Goal: Task Accomplishment & Management: Use online tool/utility

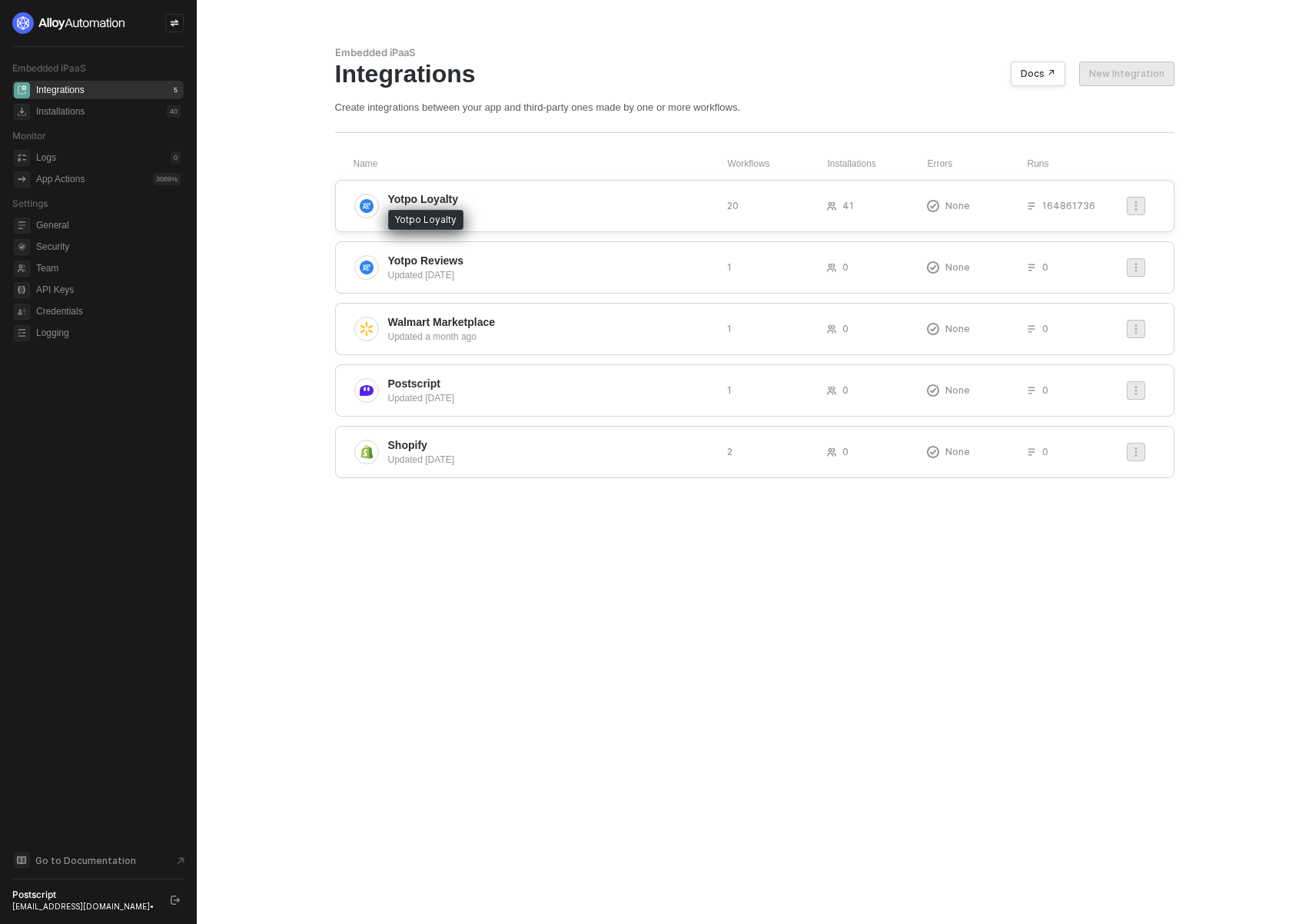
click at [451, 201] on span "Yotpo Loyalty" at bounding box center [423, 199] width 71 height 16
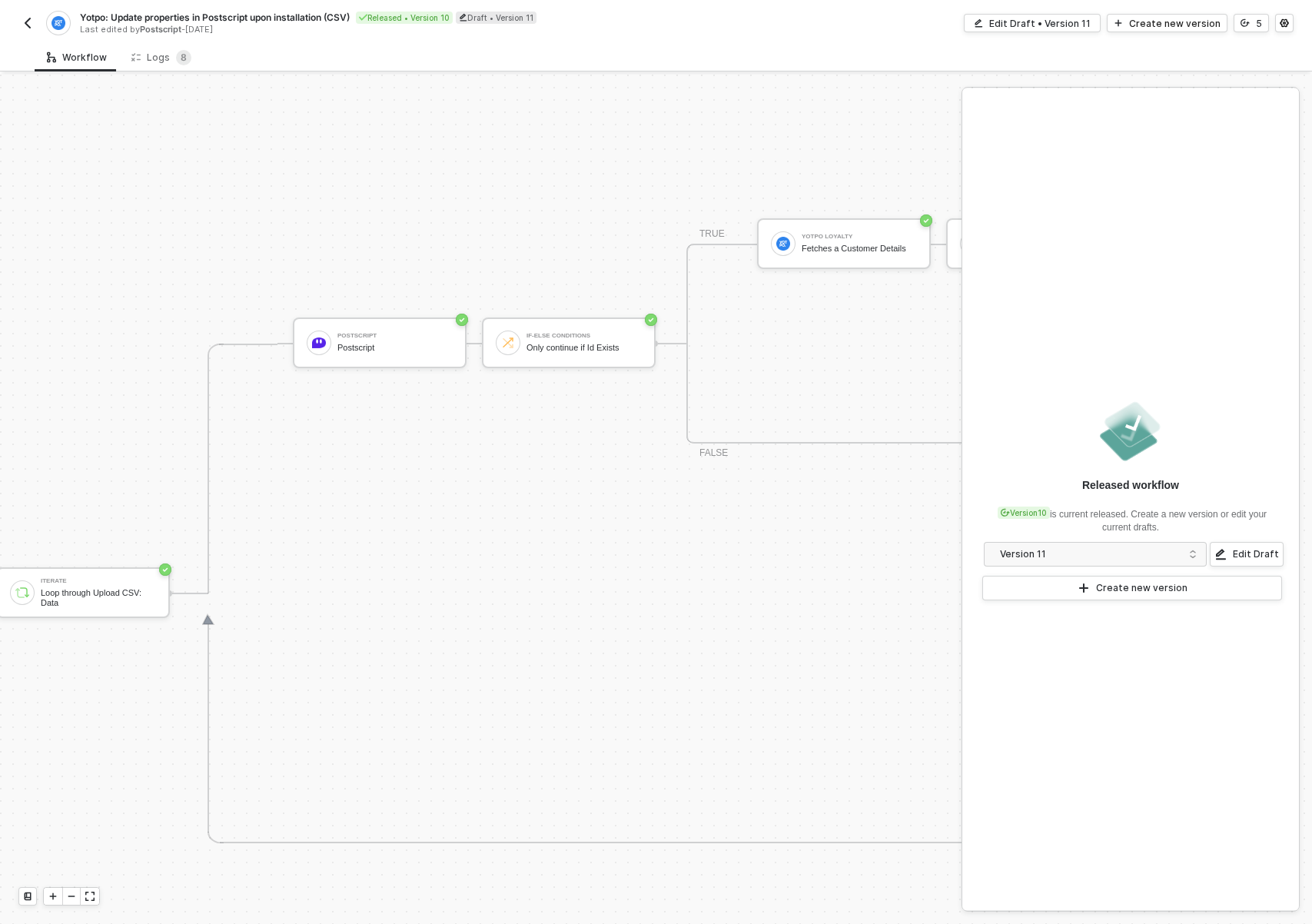
scroll to position [520, 456]
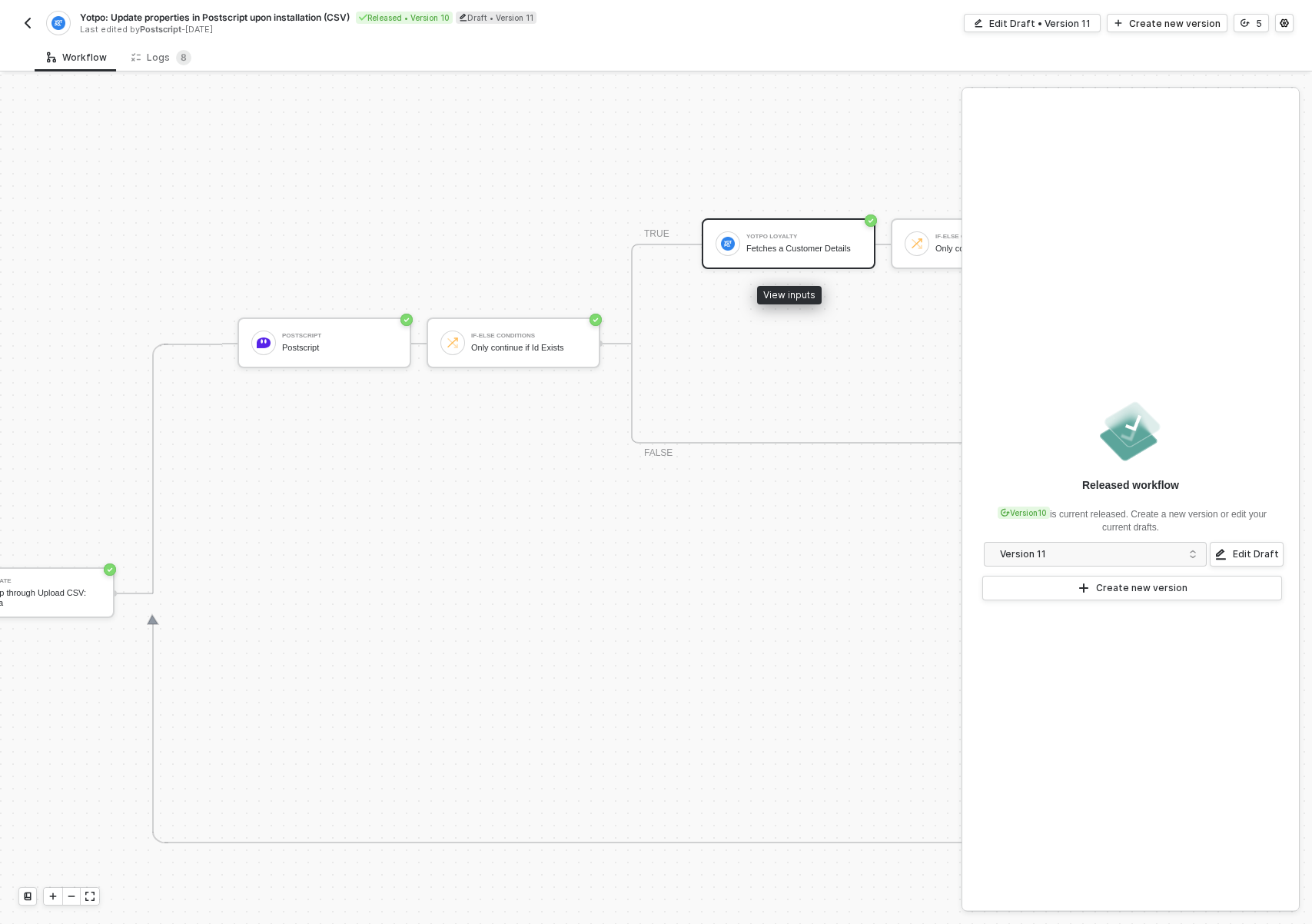
click at [799, 231] on div "Yotpo Loyalty Fetches a Customer Details" at bounding box center [803, 244] width 115 height 30
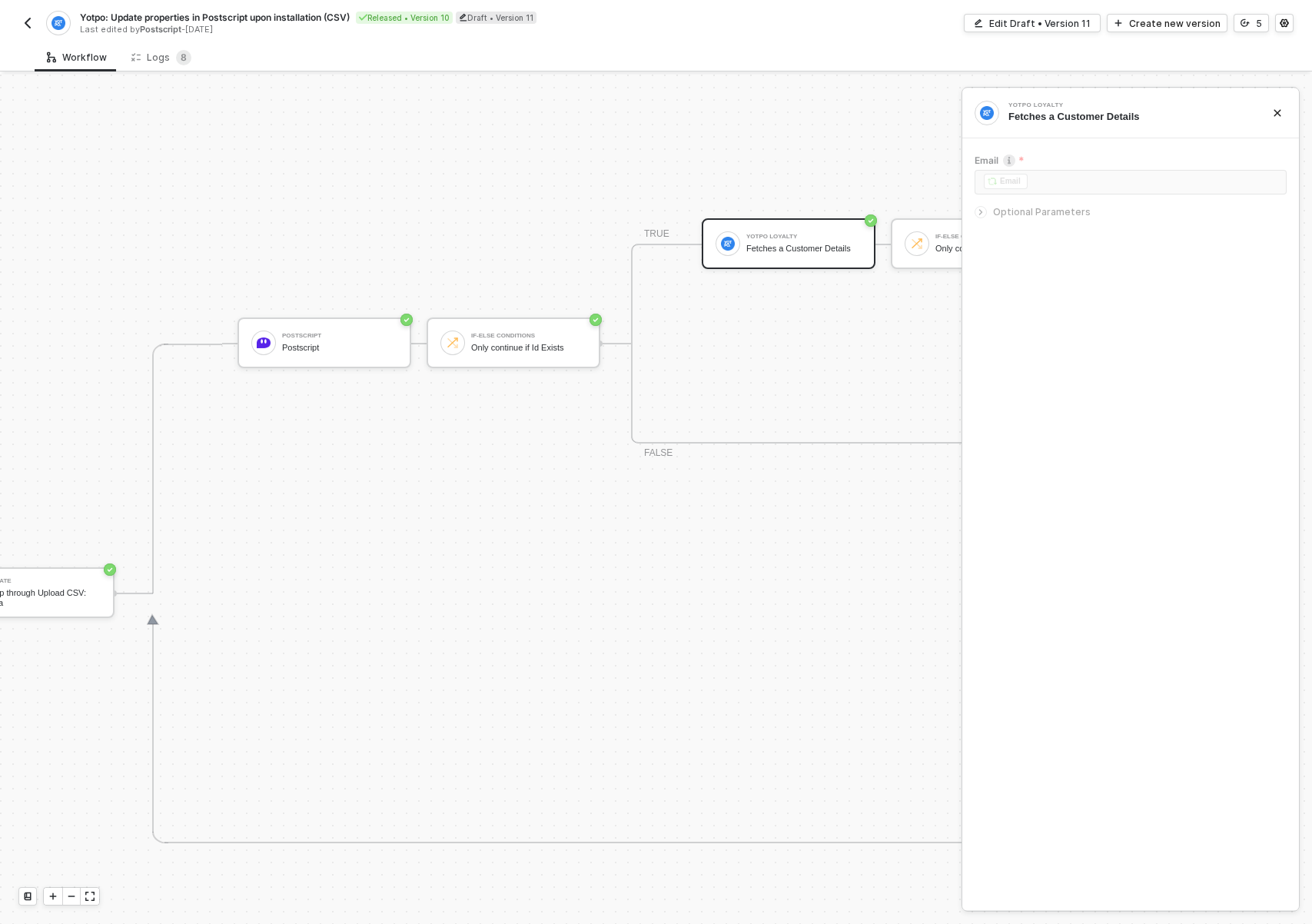
click at [982, 213] on icon "icon-arrow-right-small" at bounding box center [980, 212] width 9 height 9
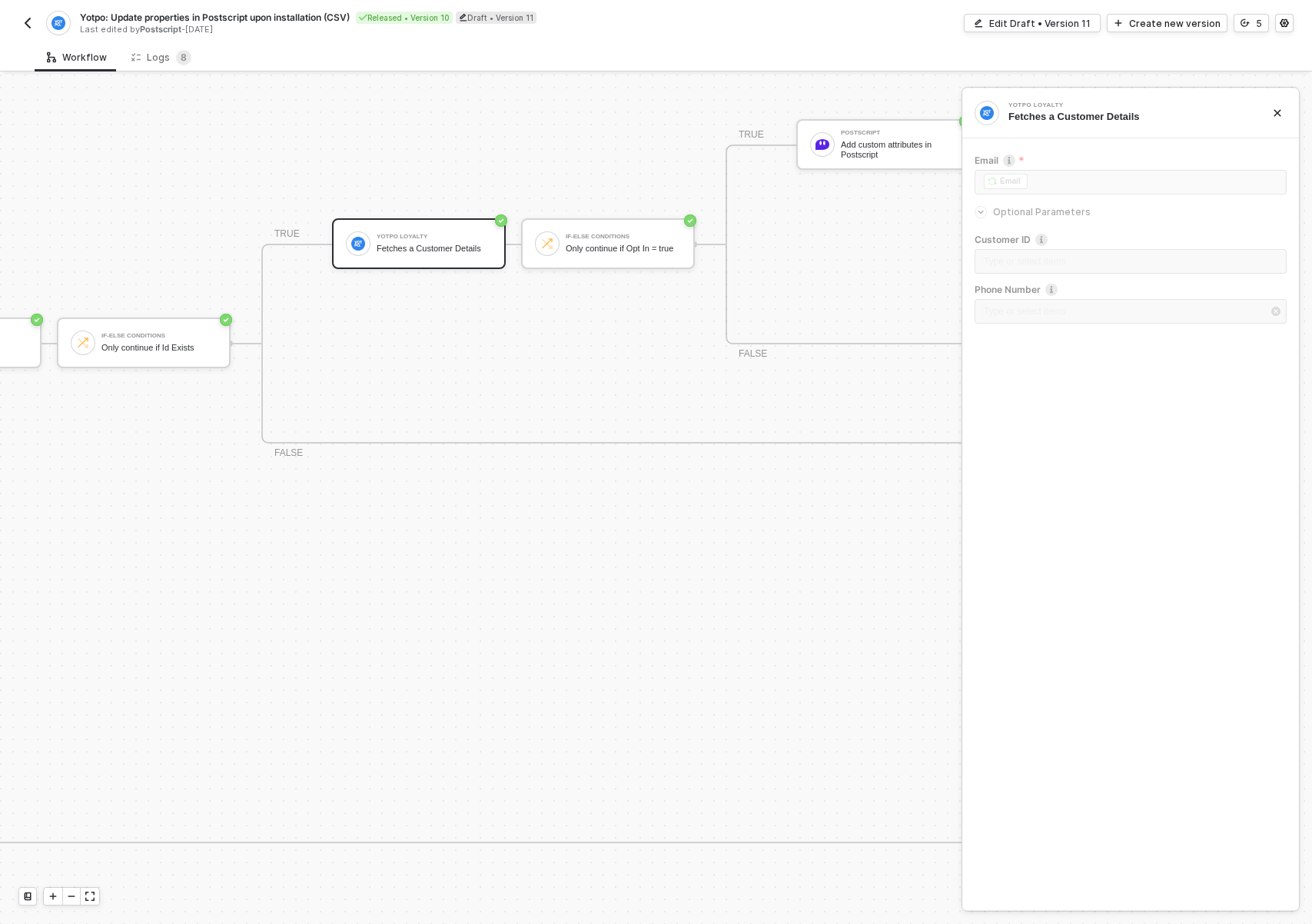
scroll to position [520, 852]
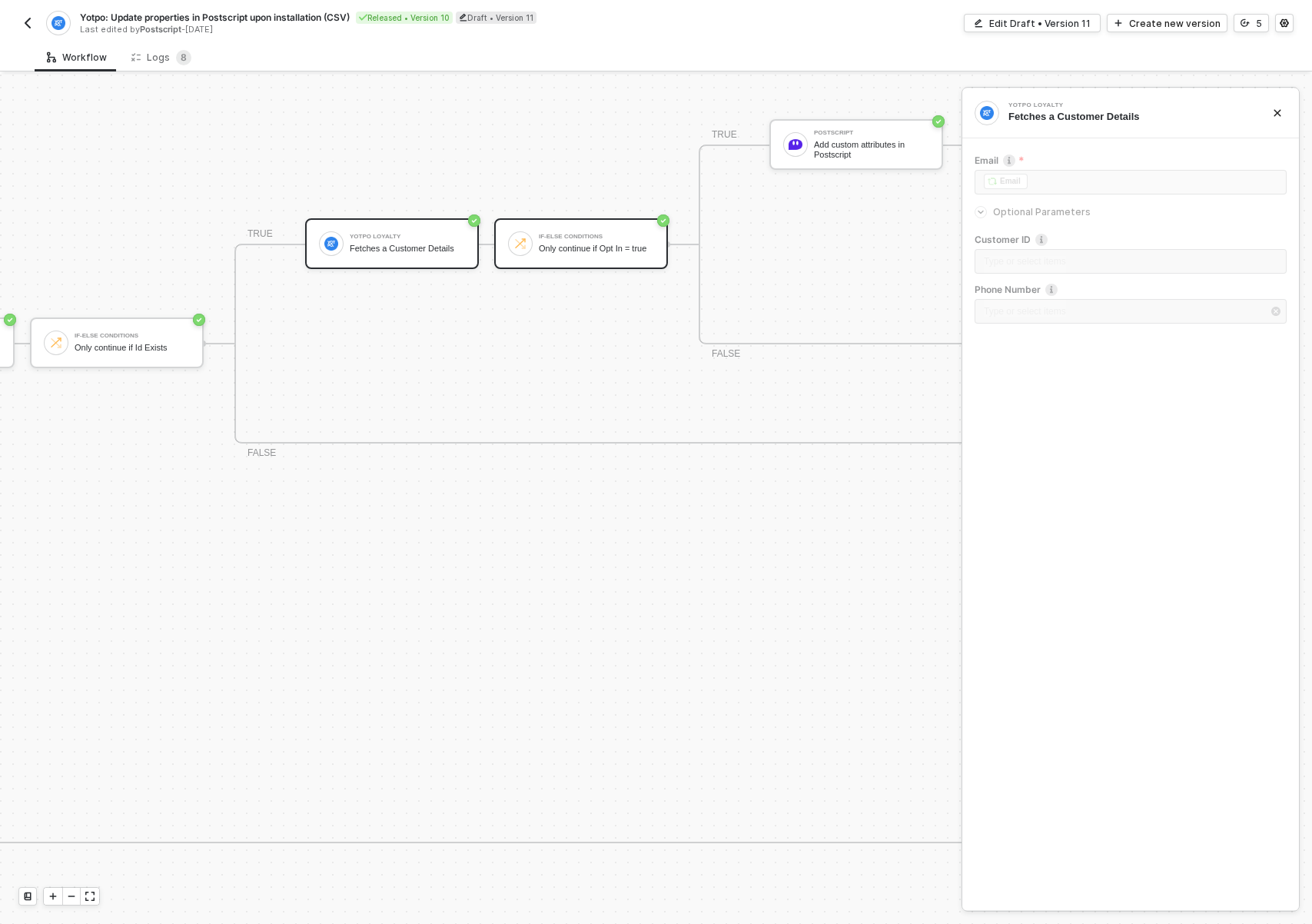
click at [614, 244] on div "Only continue if Opt In = true" at bounding box center [595, 249] width 115 height 10
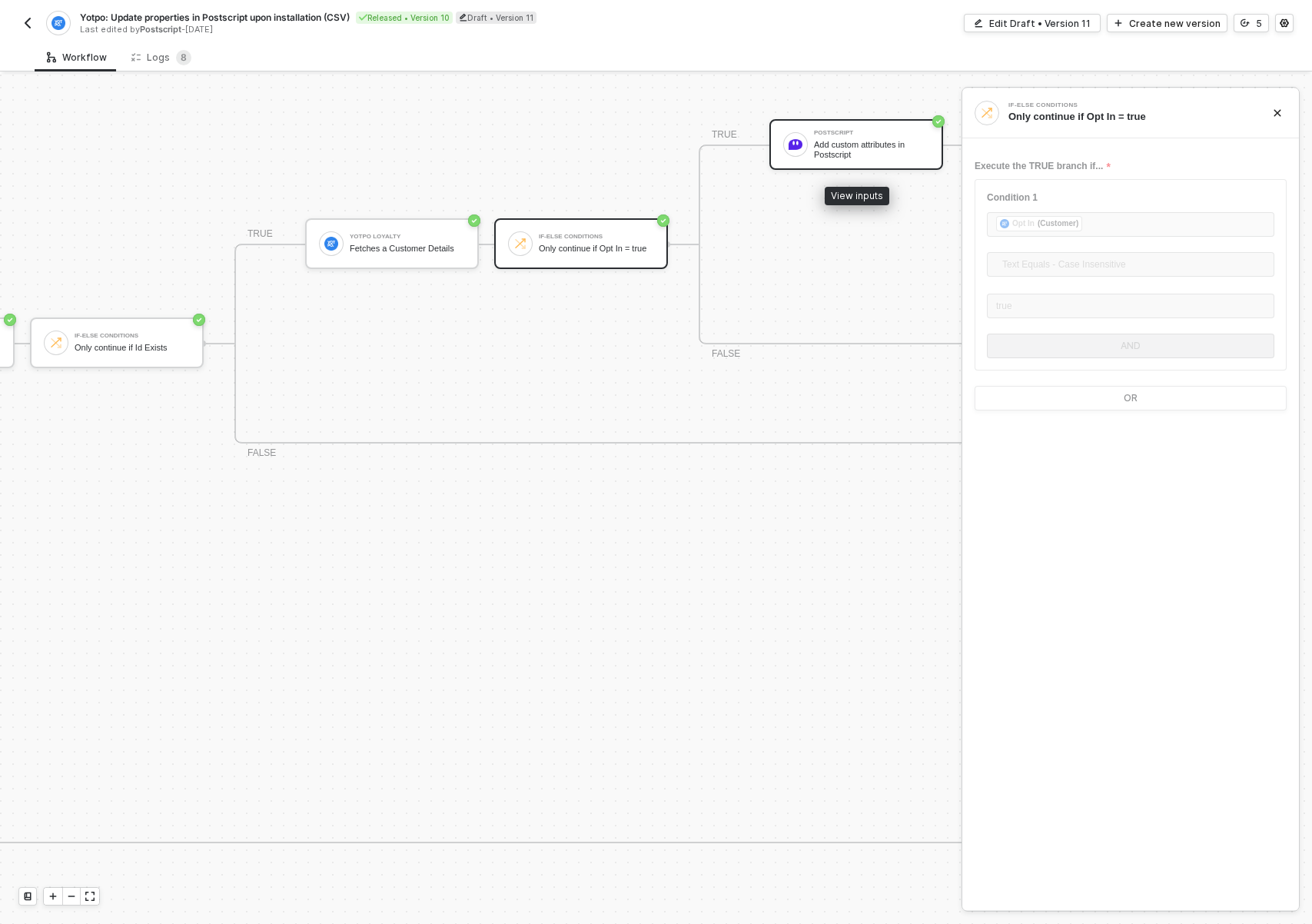
click at [861, 149] on div "Add custom attributes in Postscript" at bounding box center [871, 150] width 115 height 20
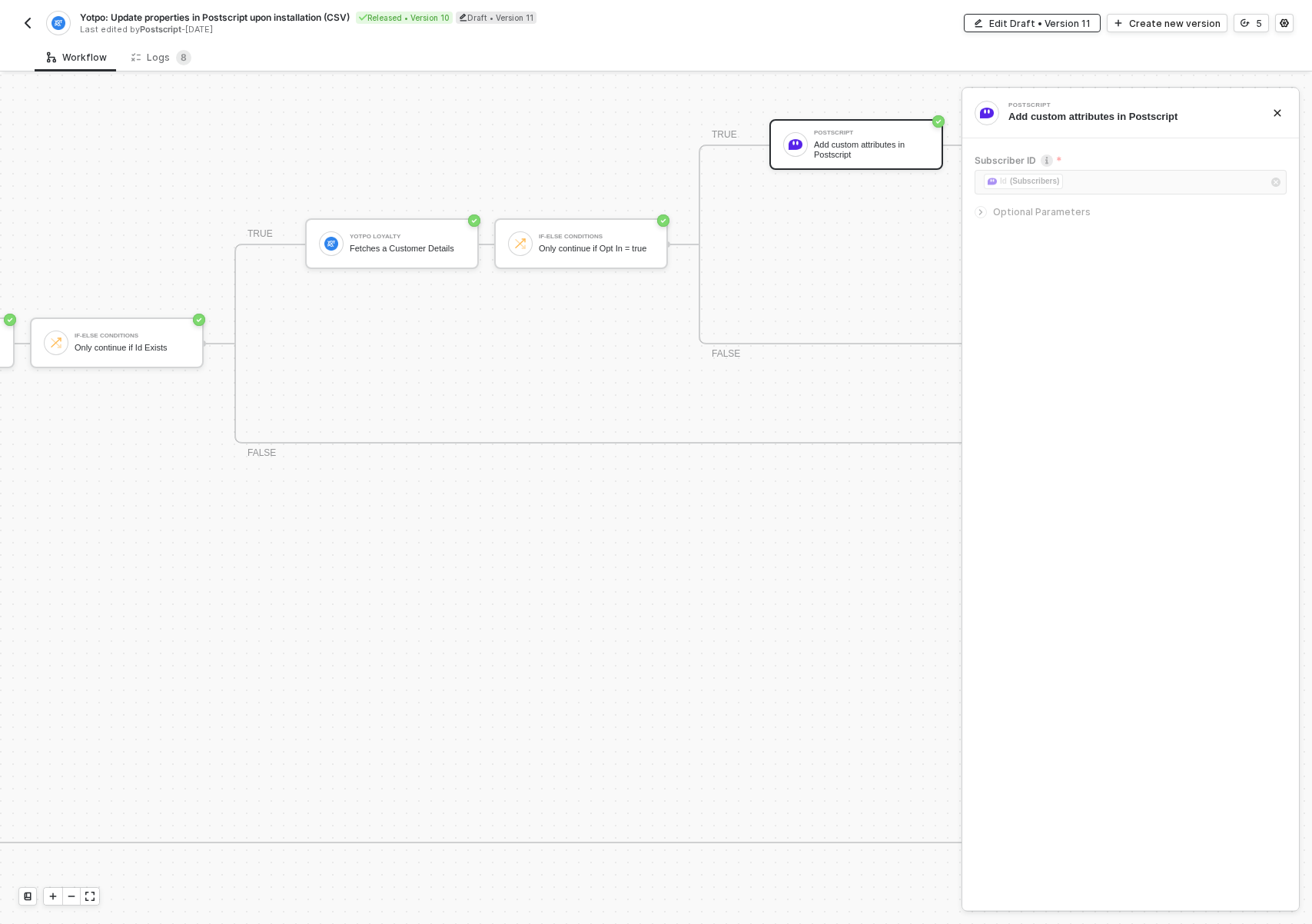
click at [1064, 21] on div "Edit Draft • Version 11" at bounding box center [1039, 23] width 101 height 13
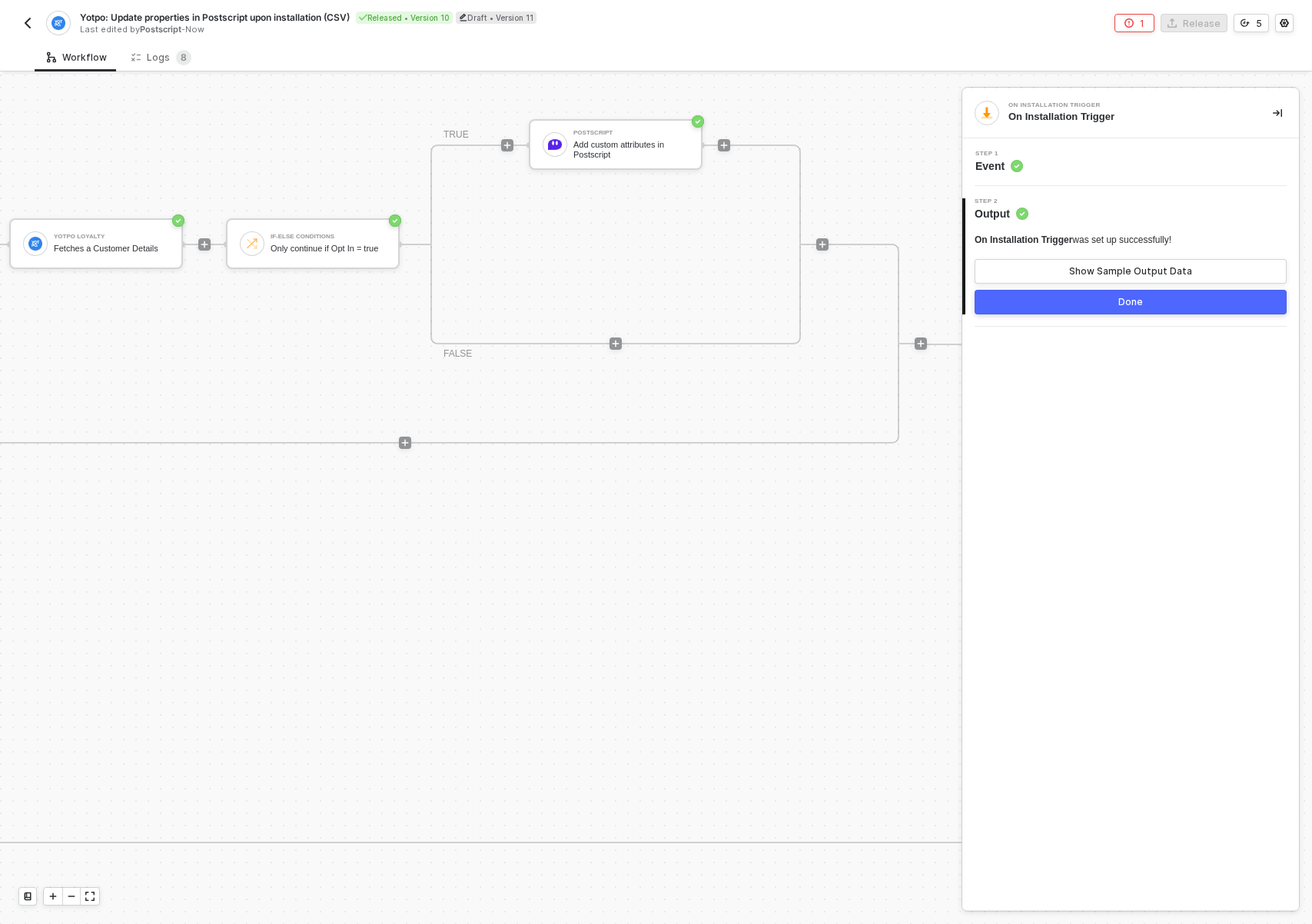
scroll to position [520, 1924]
click at [614, 153] on div "Add custom attributes in Postscript" at bounding box center [628, 150] width 115 height 20
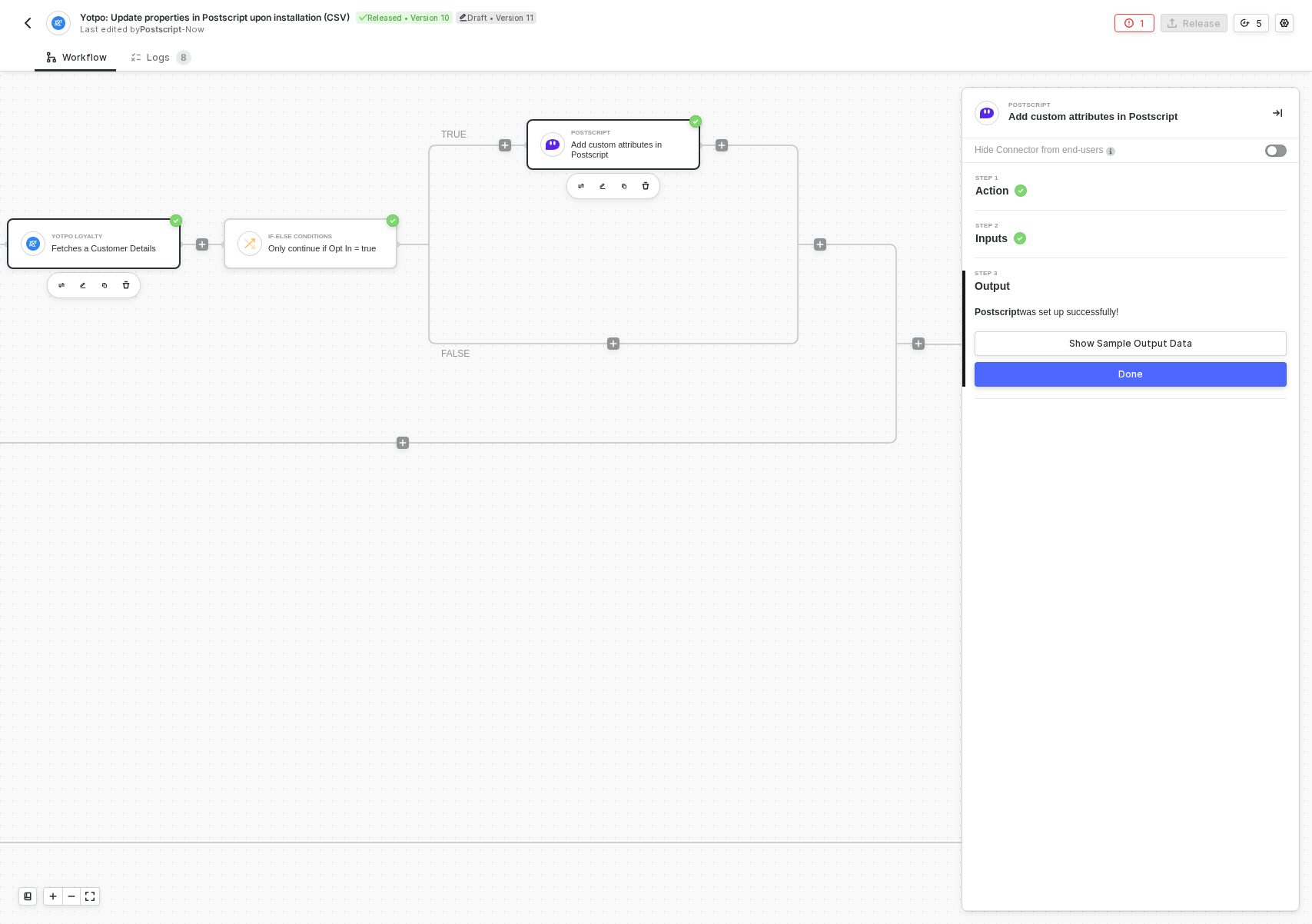
click at [126, 244] on div "Fetches a Customer Details" at bounding box center [108, 249] width 115 height 10
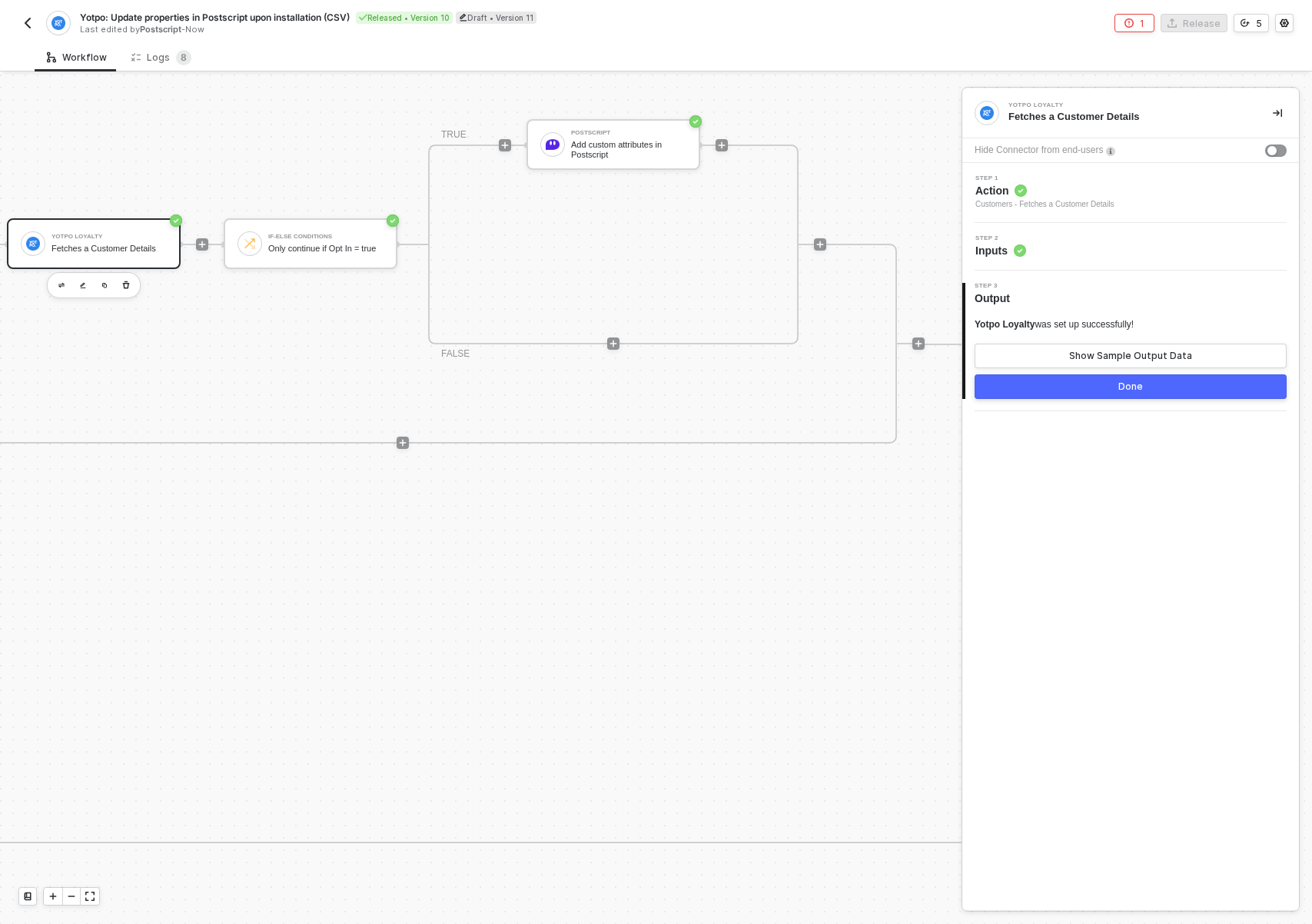
click at [1184, 263] on div "Step 2 Inputs" at bounding box center [1131, 246] width 337 height 47
click at [1104, 243] on div "Step 2 Inputs" at bounding box center [1133, 246] width 333 height 23
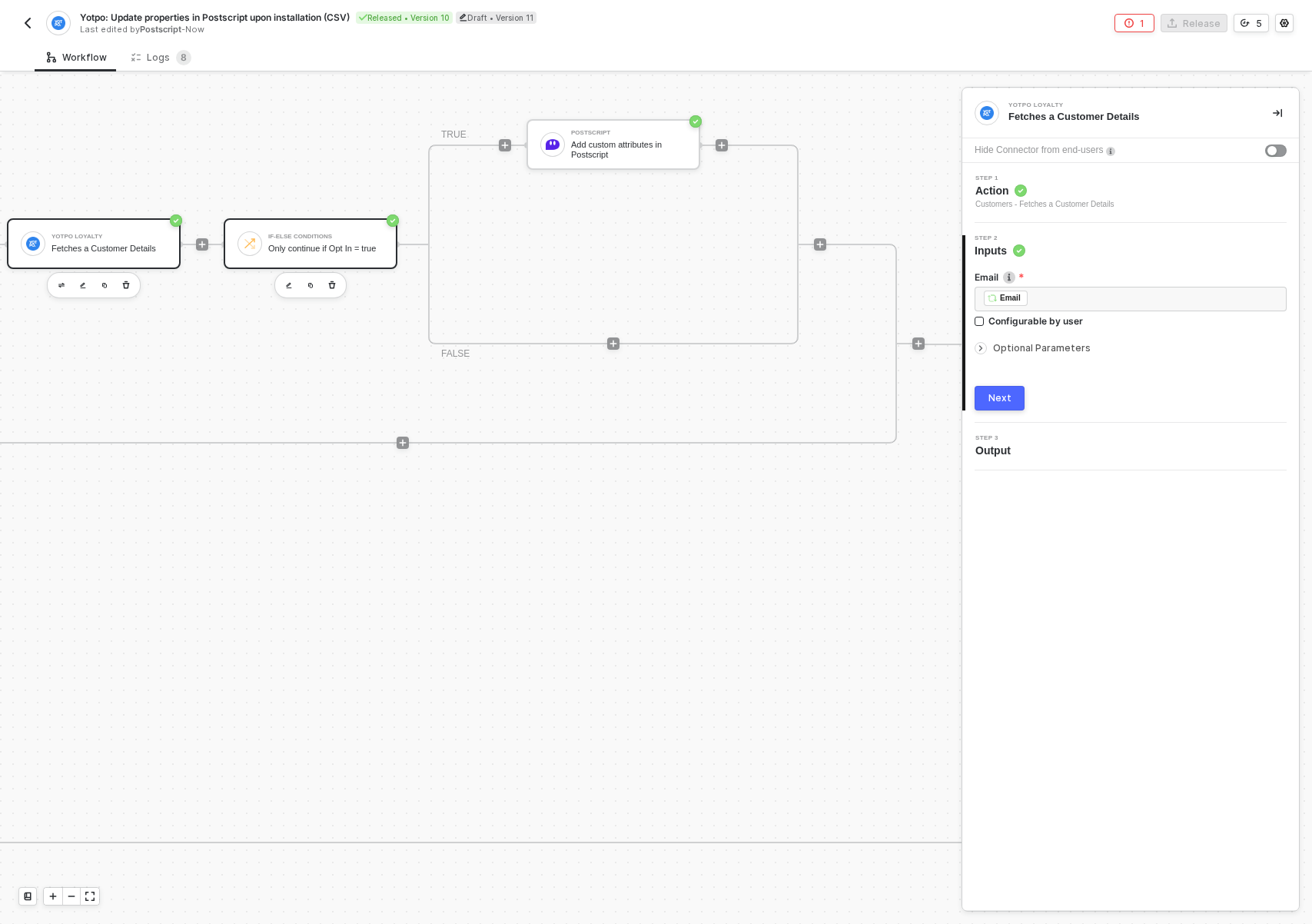
click at [323, 248] on div "Only continue if Opt In = true" at bounding box center [326, 249] width 115 height 10
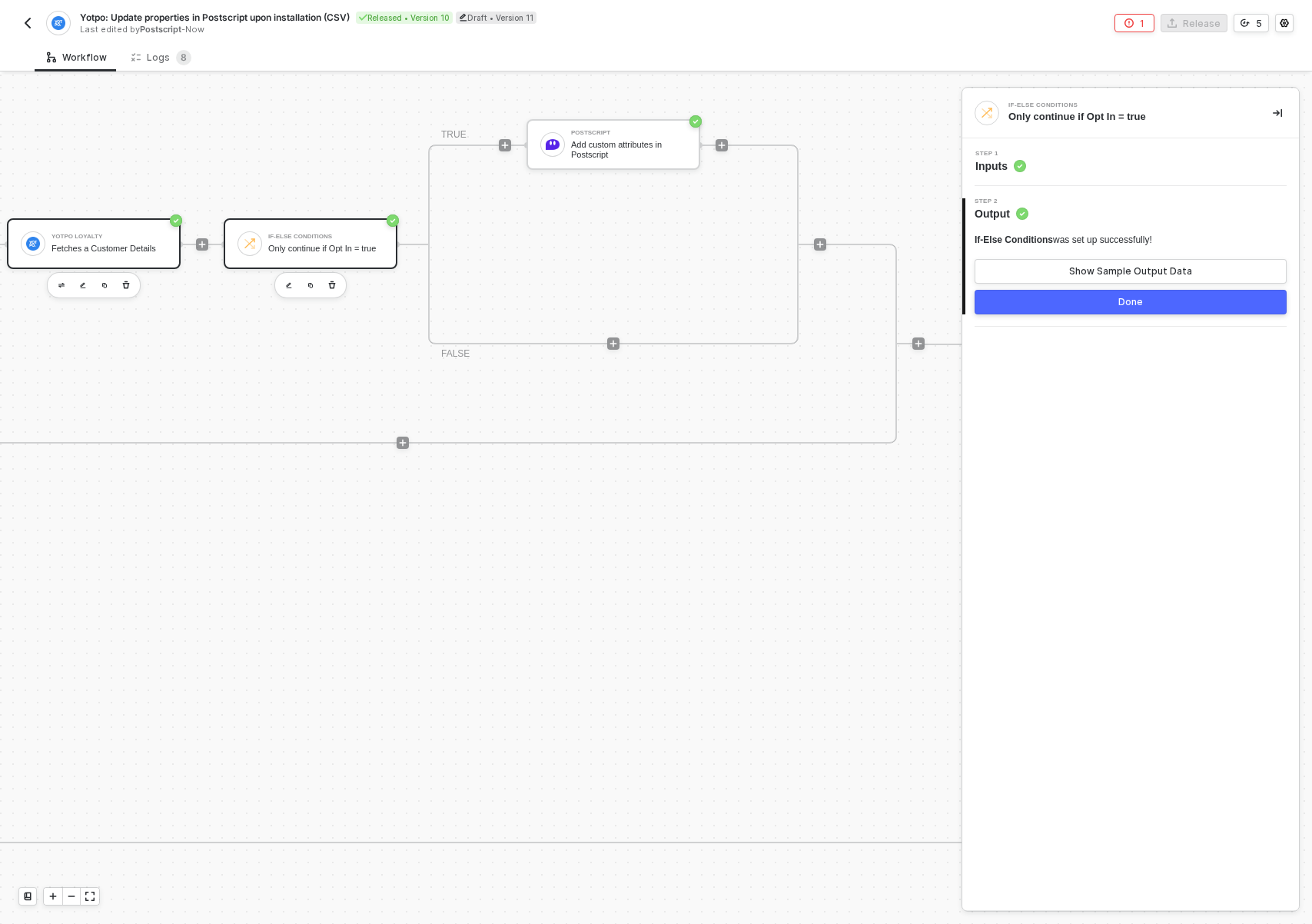
click at [110, 236] on div "Yotpo Loyalty" at bounding box center [108, 236] width 115 height 6
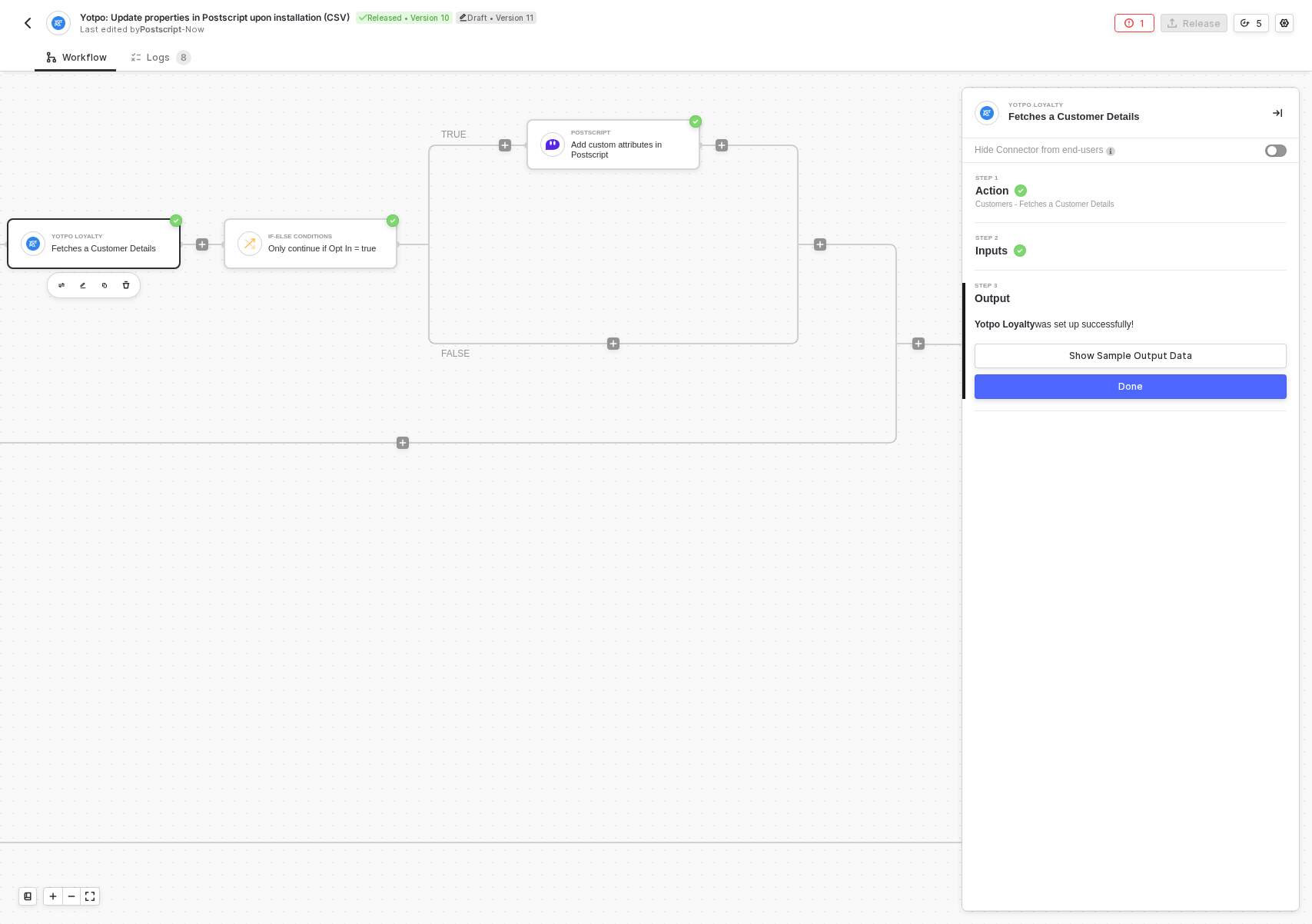
click at [1067, 254] on div "Step 2 Inputs" at bounding box center [1133, 246] width 333 height 23
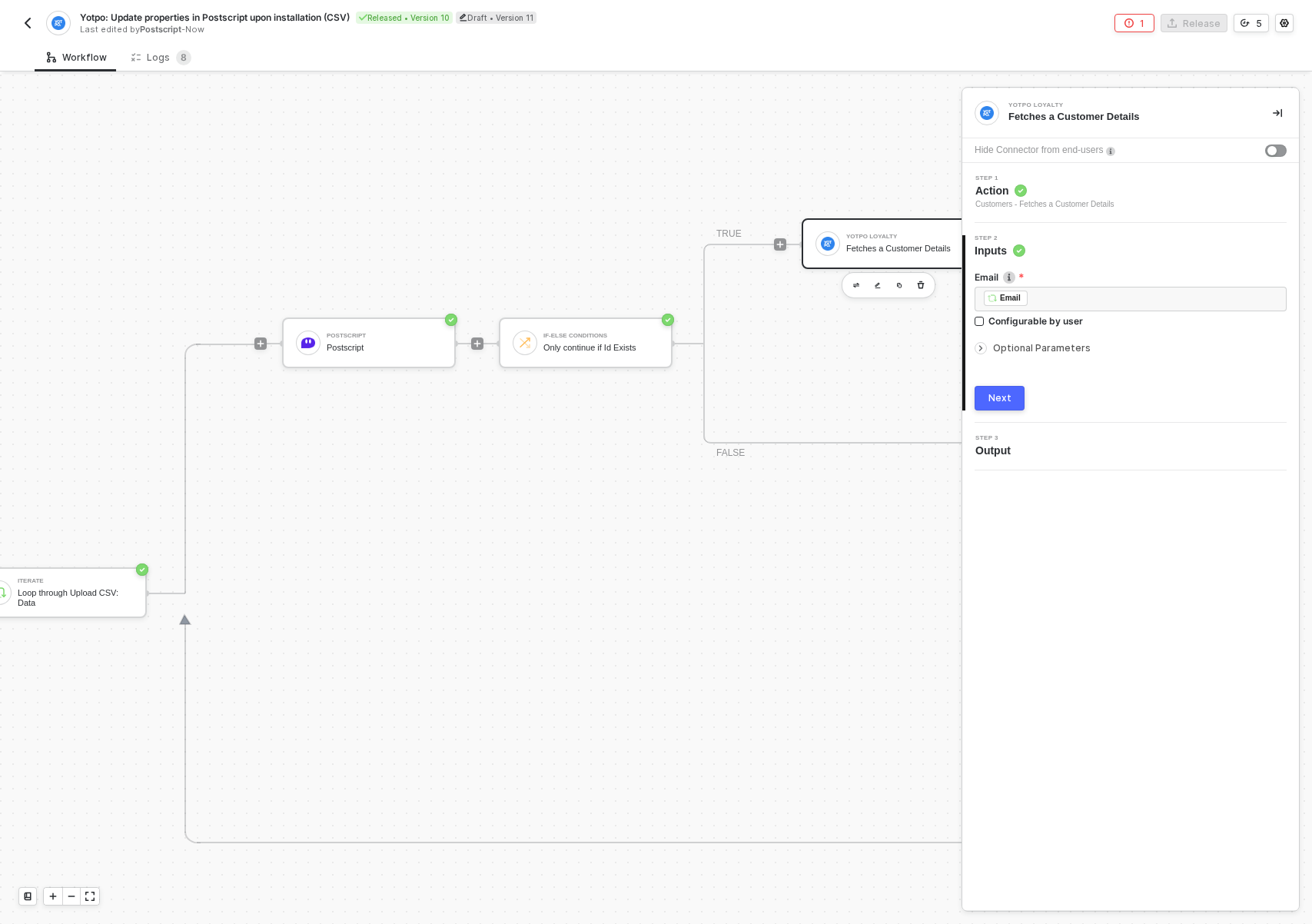
scroll to position [520, 1126]
click at [367, 356] on div "Postscript Postscript" at bounding box center [387, 342] width 115 height 30
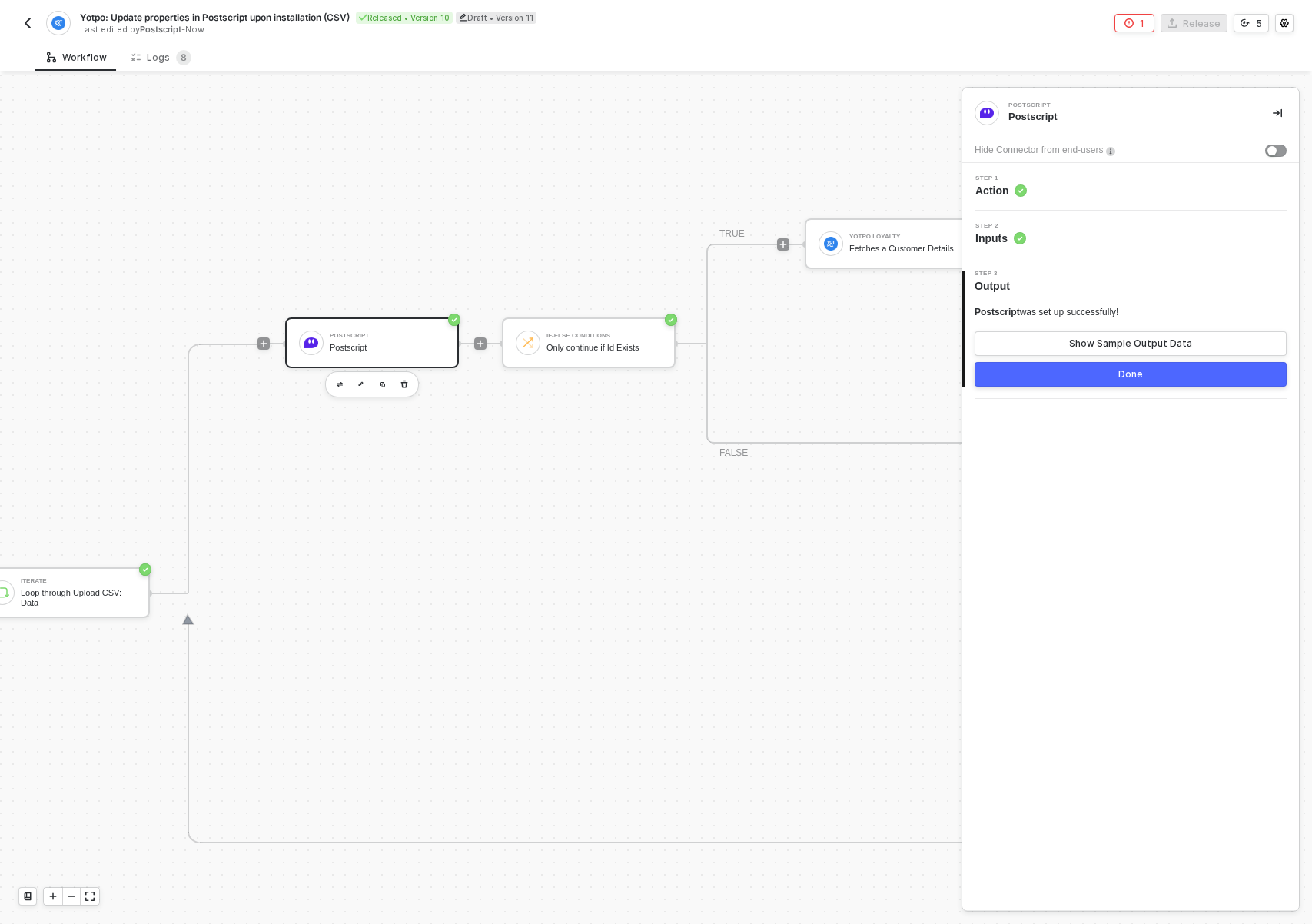
click at [1096, 184] on div "Step 1 Action" at bounding box center [1133, 186] width 333 height 23
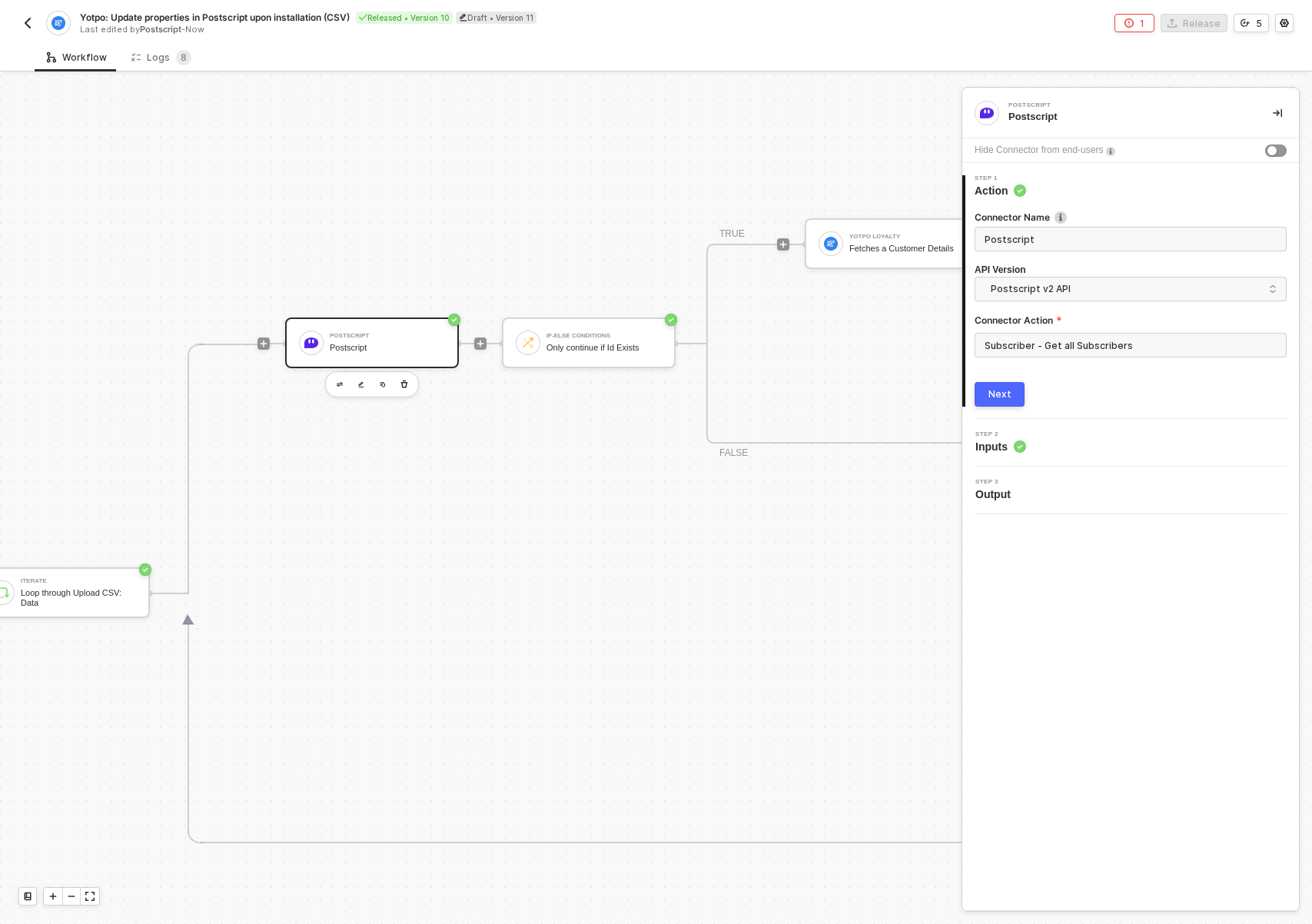
click at [1090, 438] on div "Step 2 Inputs" at bounding box center [1133, 442] width 333 height 23
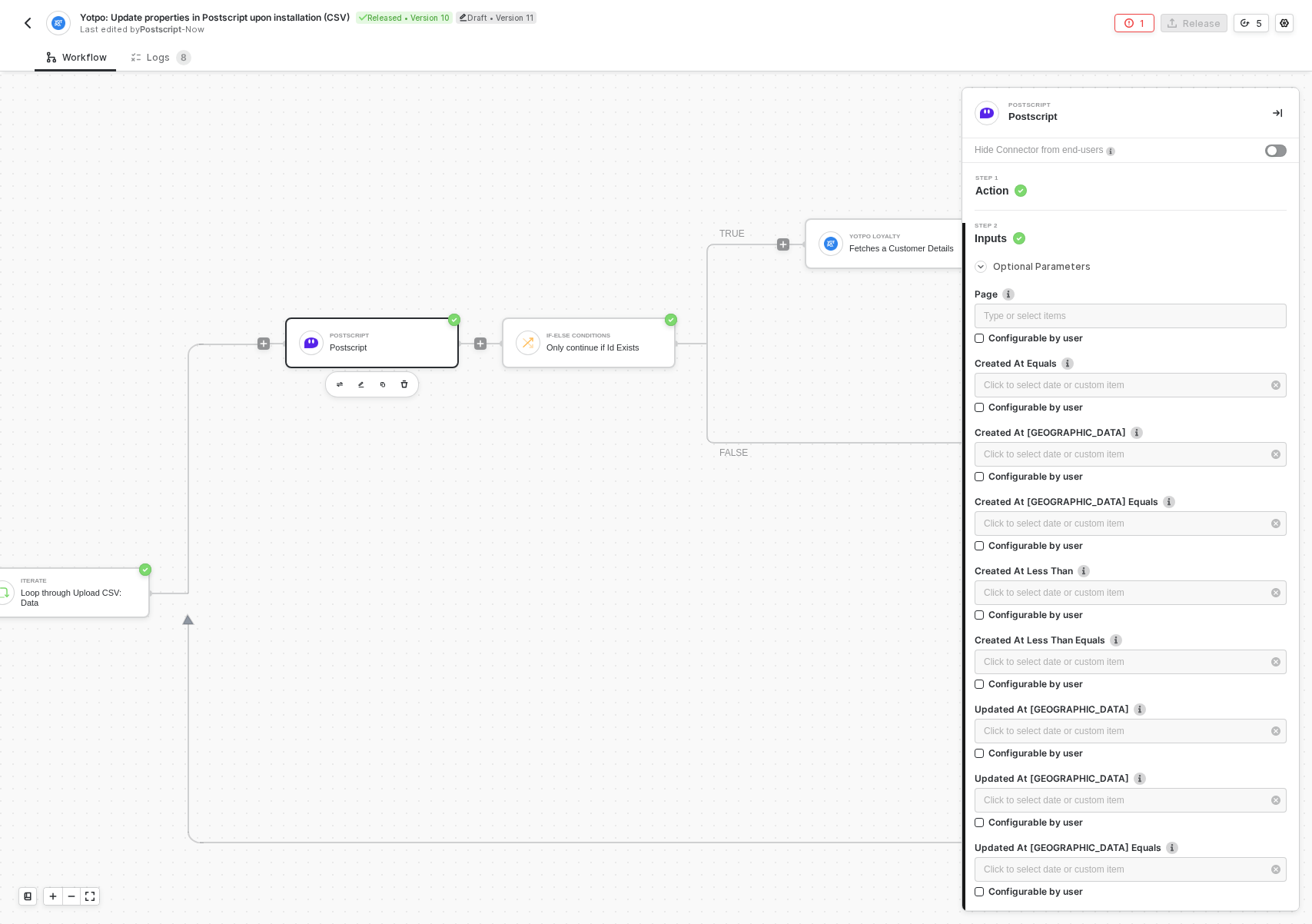
click at [1132, 28] on button "1" at bounding box center [1134, 23] width 40 height 19
click at [434, 146] on div "Postscript Postscript If-Else Conditions Only continue if Id Exists TRUE Yotpo …" at bounding box center [1004, 343] width 1437 height 500
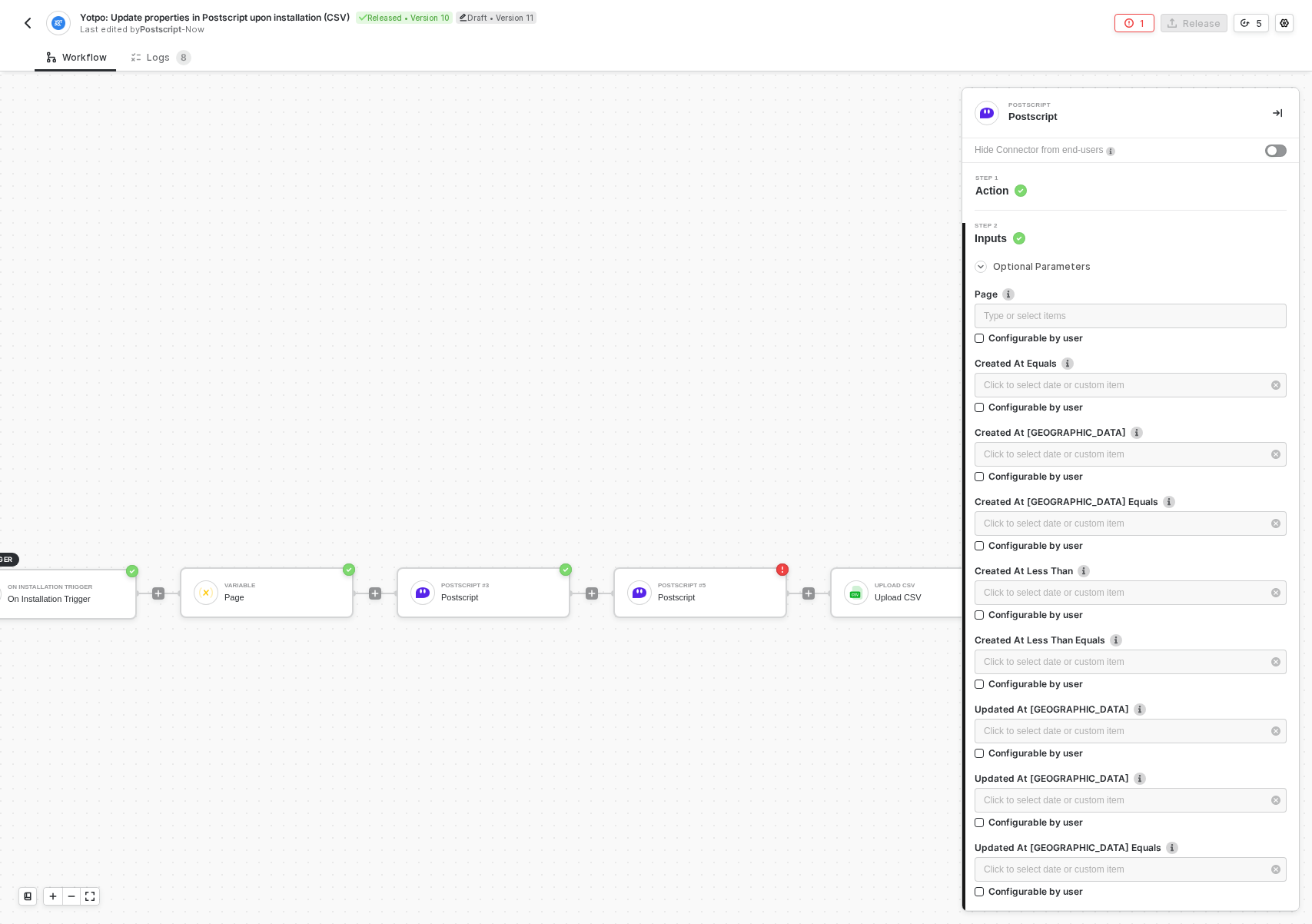
scroll to position [520, 0]
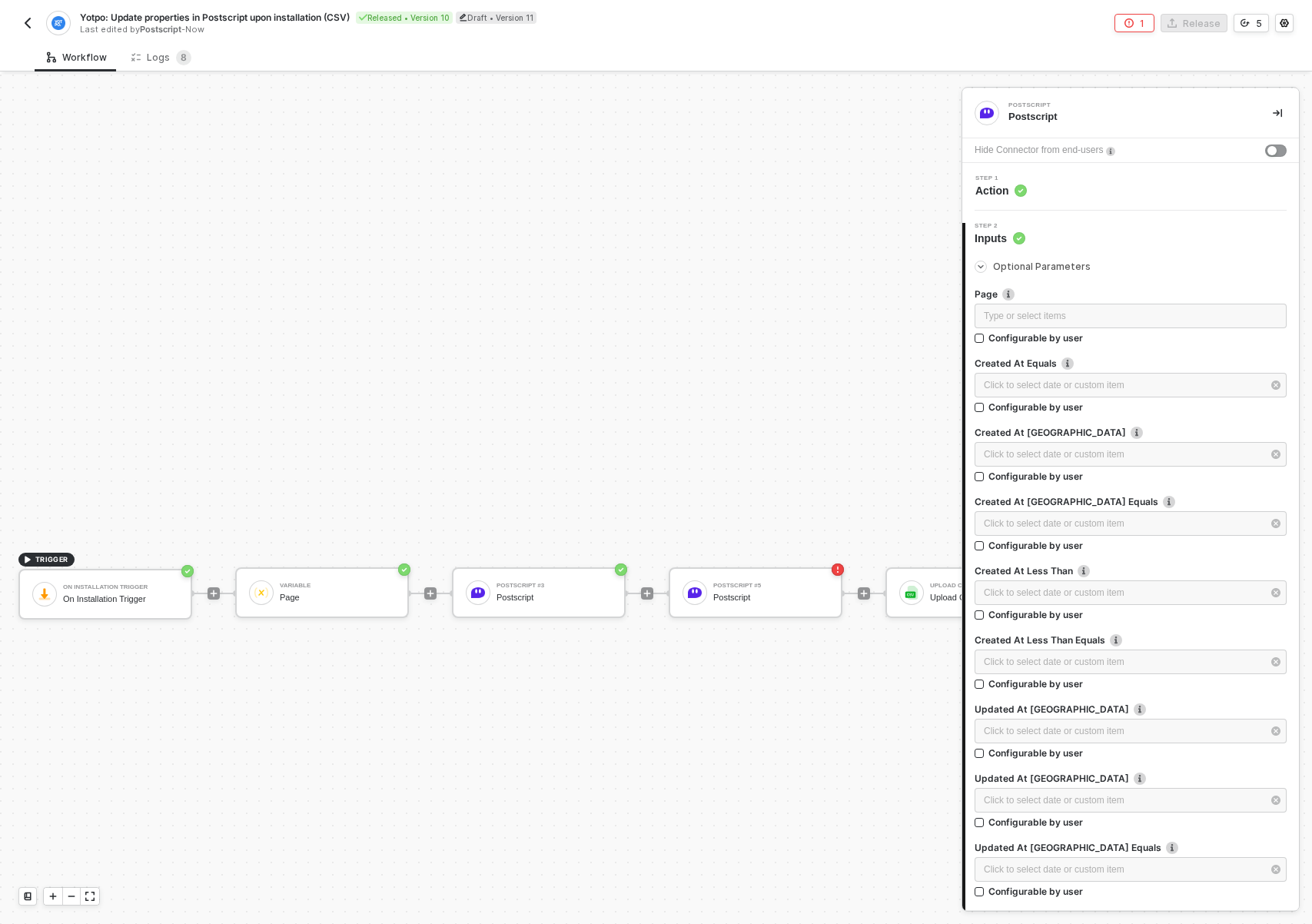
click at [23, 22] on img "button" at bounding box center [28, 23] width 12 height 12
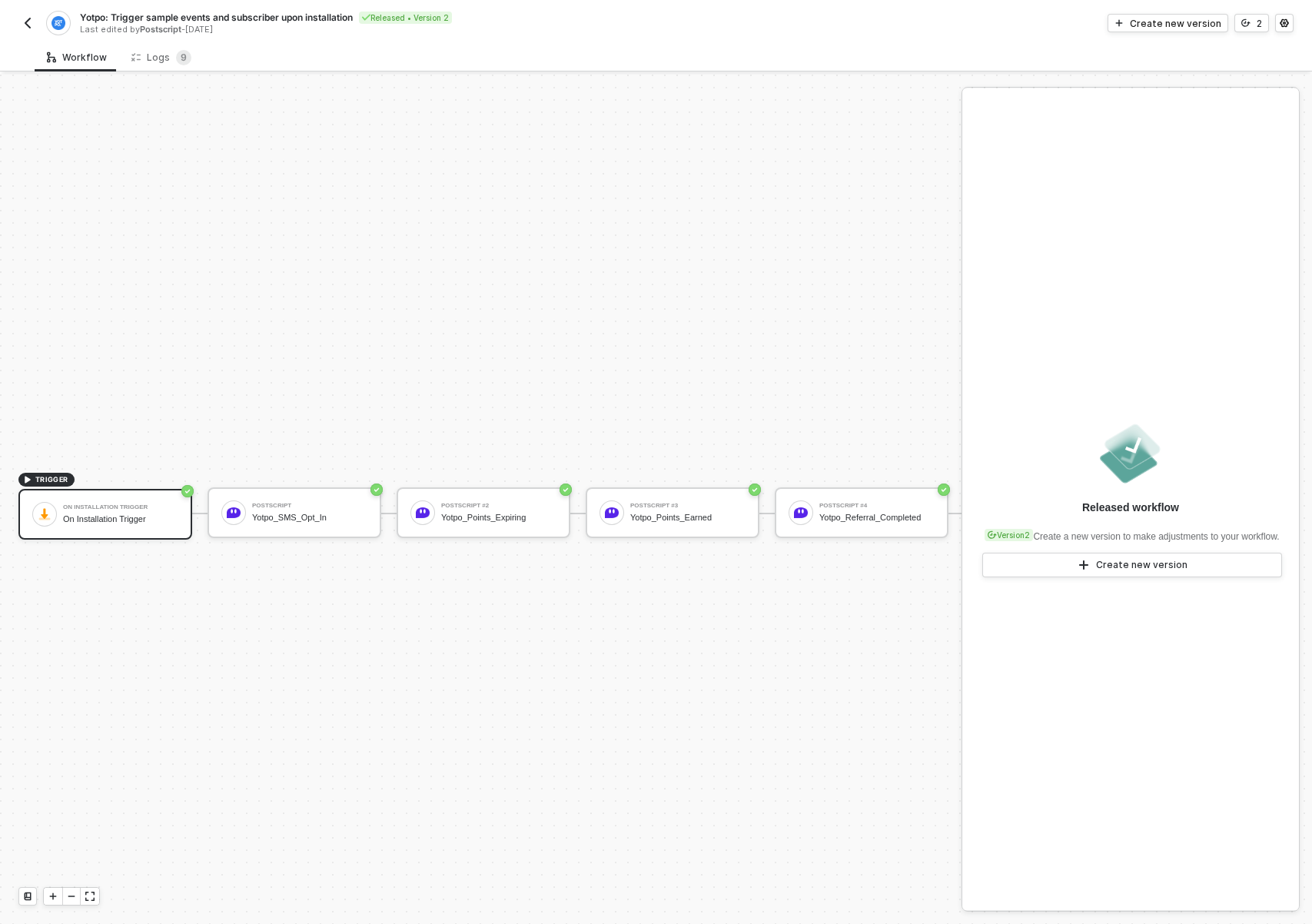
scroll to position [40, 0]
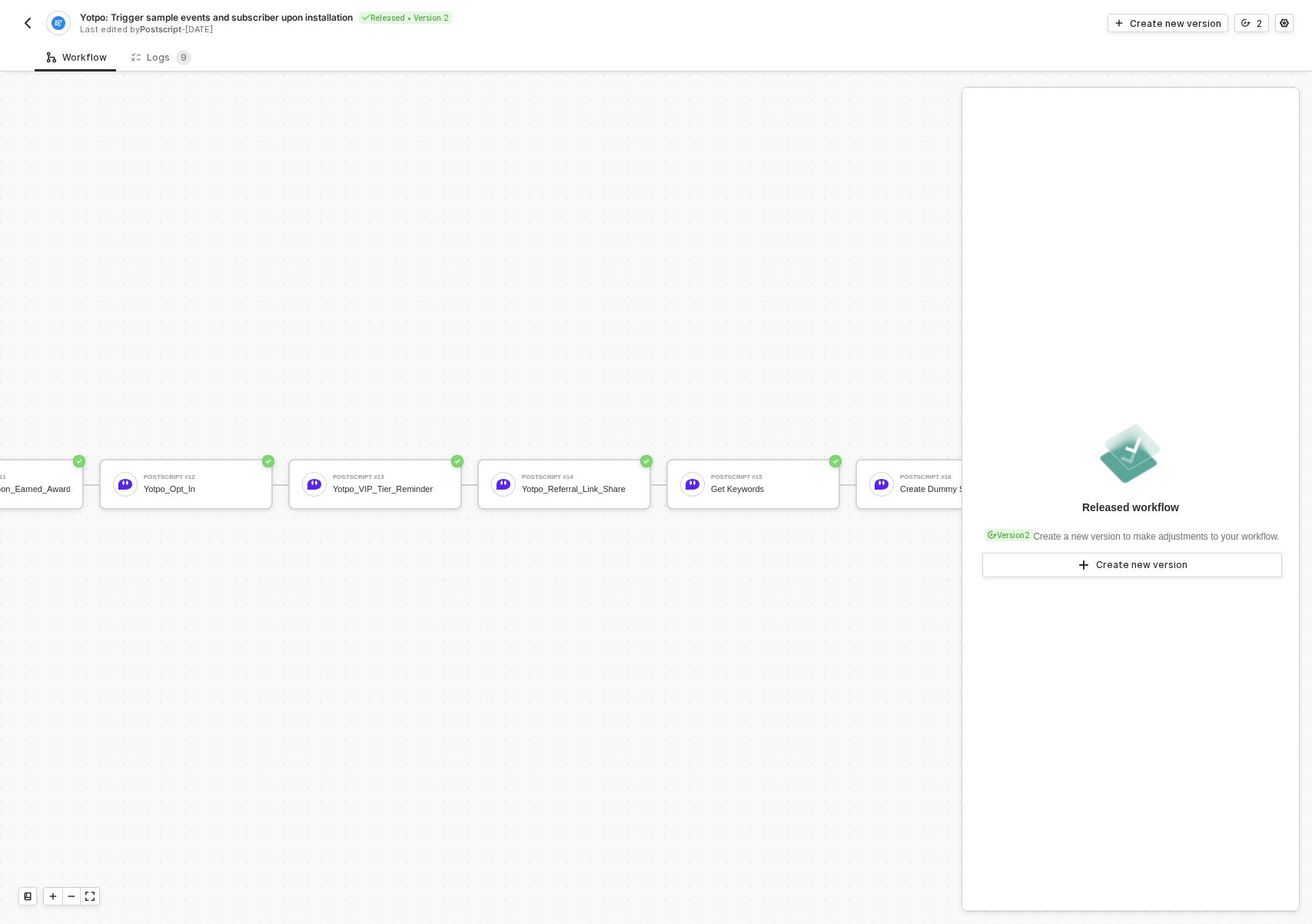
scroll to position [40, 2275]
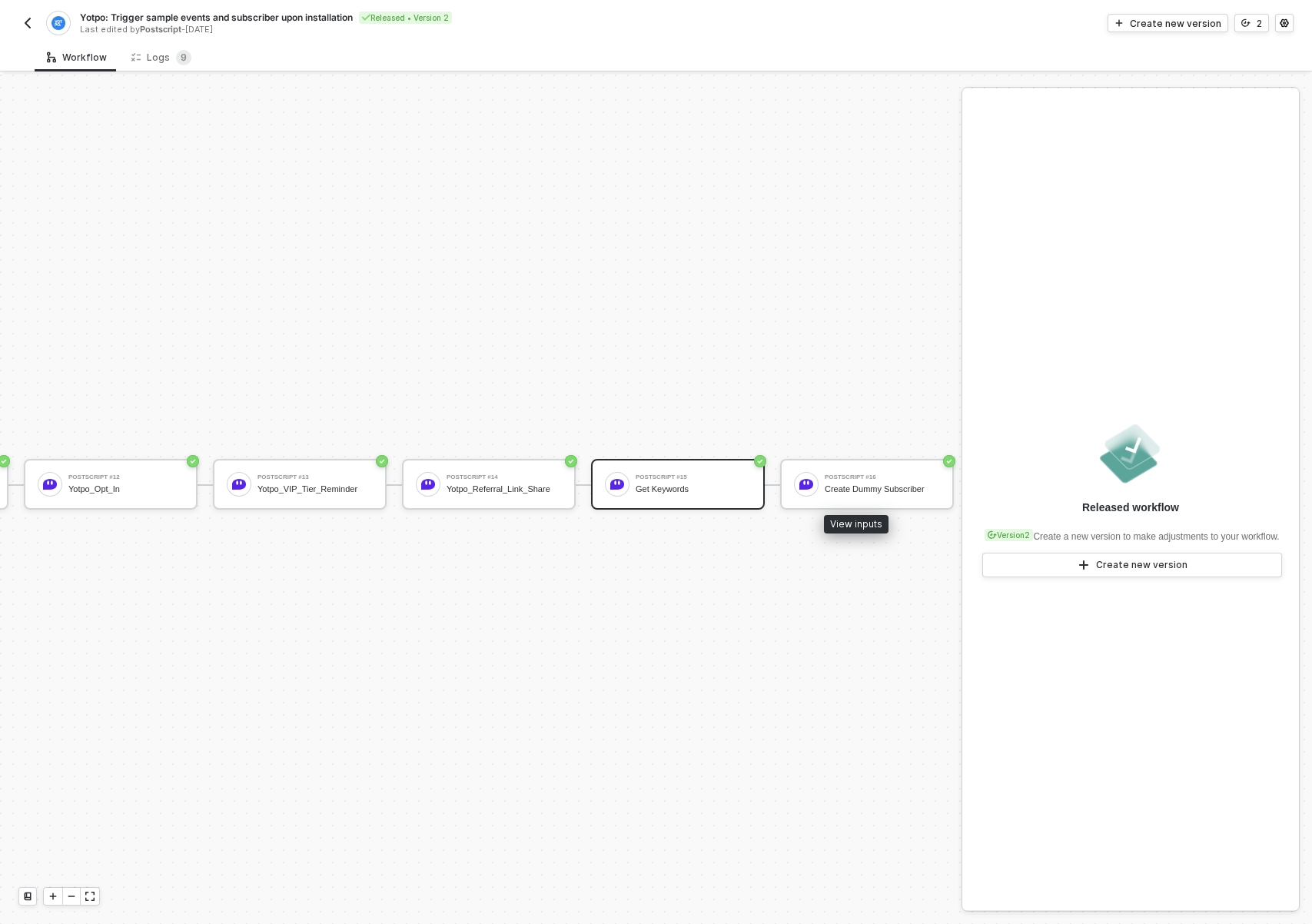
click at [645, 484] on div "Get Keywords" at bounding box center [693, 489] width 115 height 10
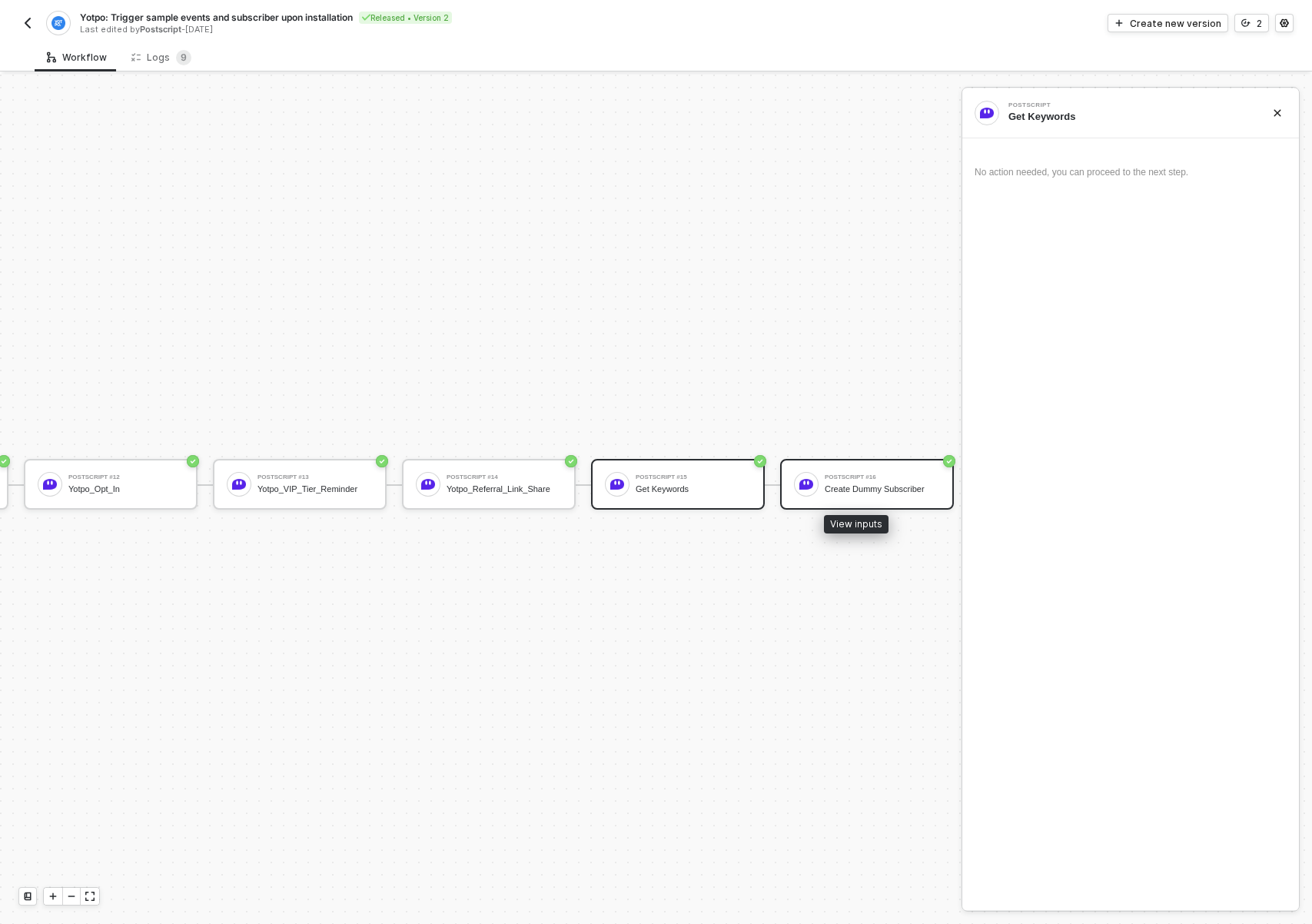
click at [825, 484] on div "Create Dummy Subscriber" at bounding box center [882, 489] width 115 height 10
click at [668, 484] on div "Get Keywords" at bounding box center [693, 489] width 115 height 10
click at [867, 485] on div "Postscript #16 Create Dummy Subscriber" at bounding box center [882, 484] width 115 height 30
click at [134, 47] on div "Logs 9" at bounding box center [161, 57] width 85 height 29
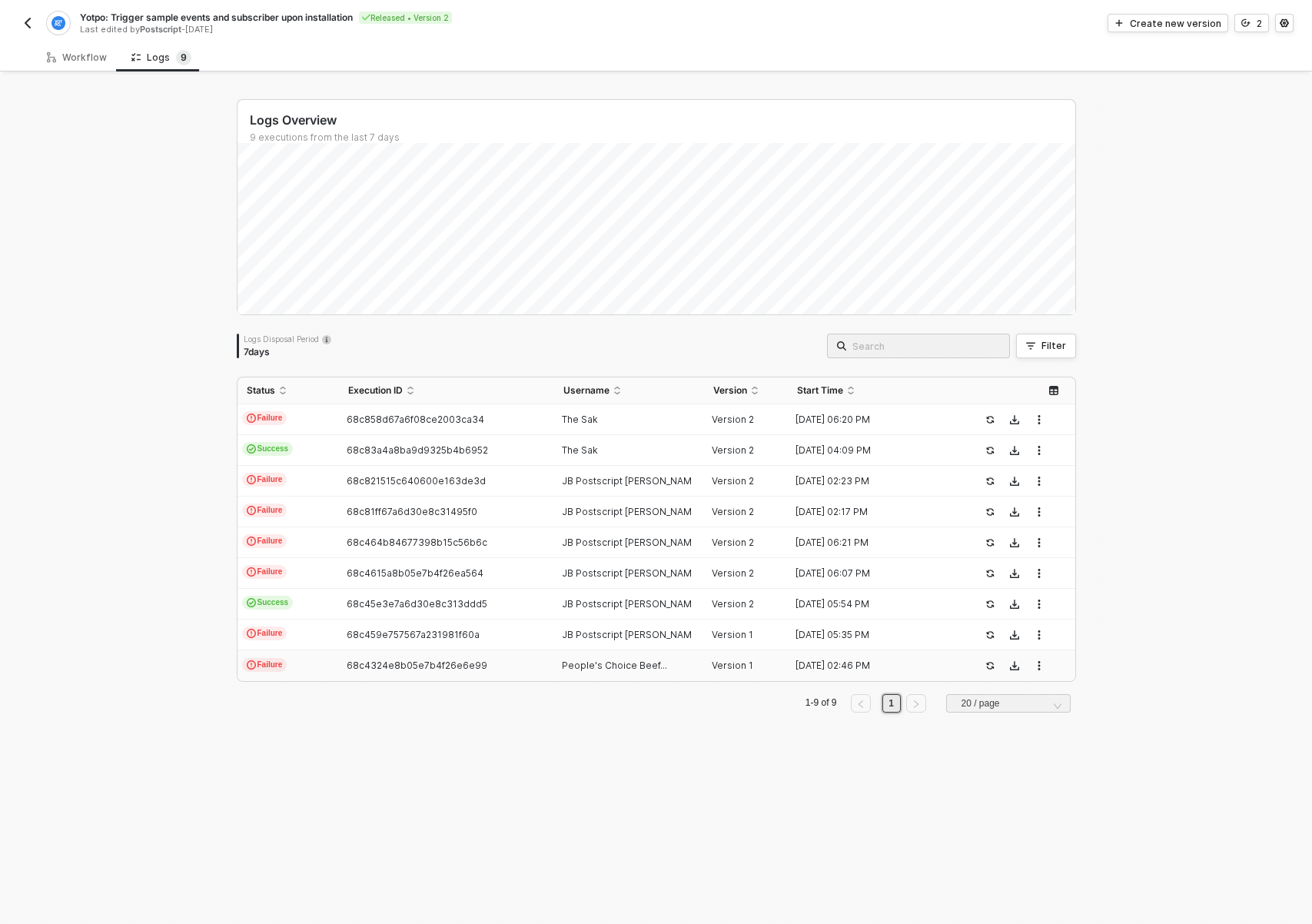
click at [382, 658] on td "68c4324e8b05e7b4f26e6e99" at bounding box center [446, 665] width 216 height 31
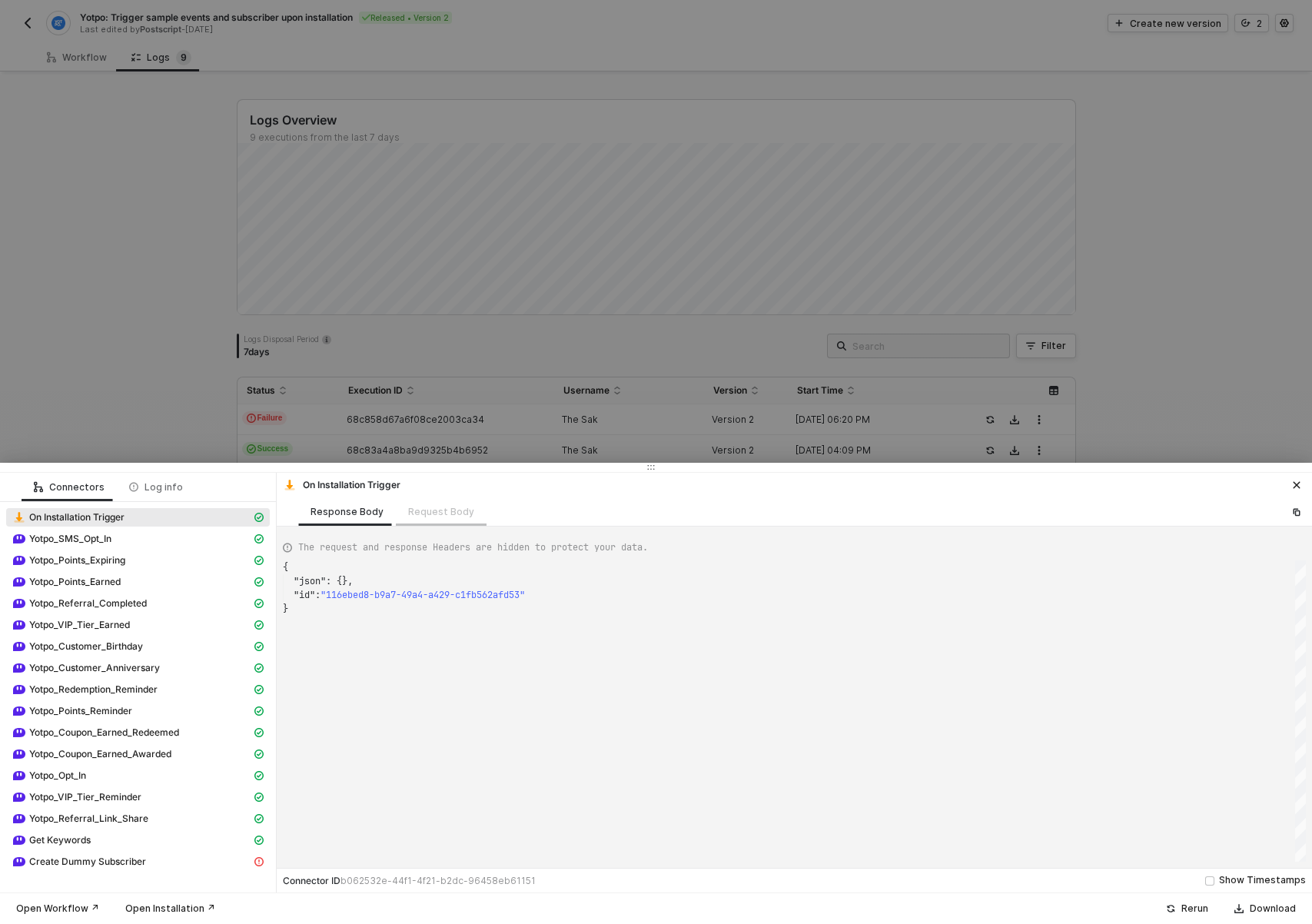
scroll to position [41, 0]
click at [87, 839] on span "Get Keywords" at bounding box center [60, 839] width 61 height 12
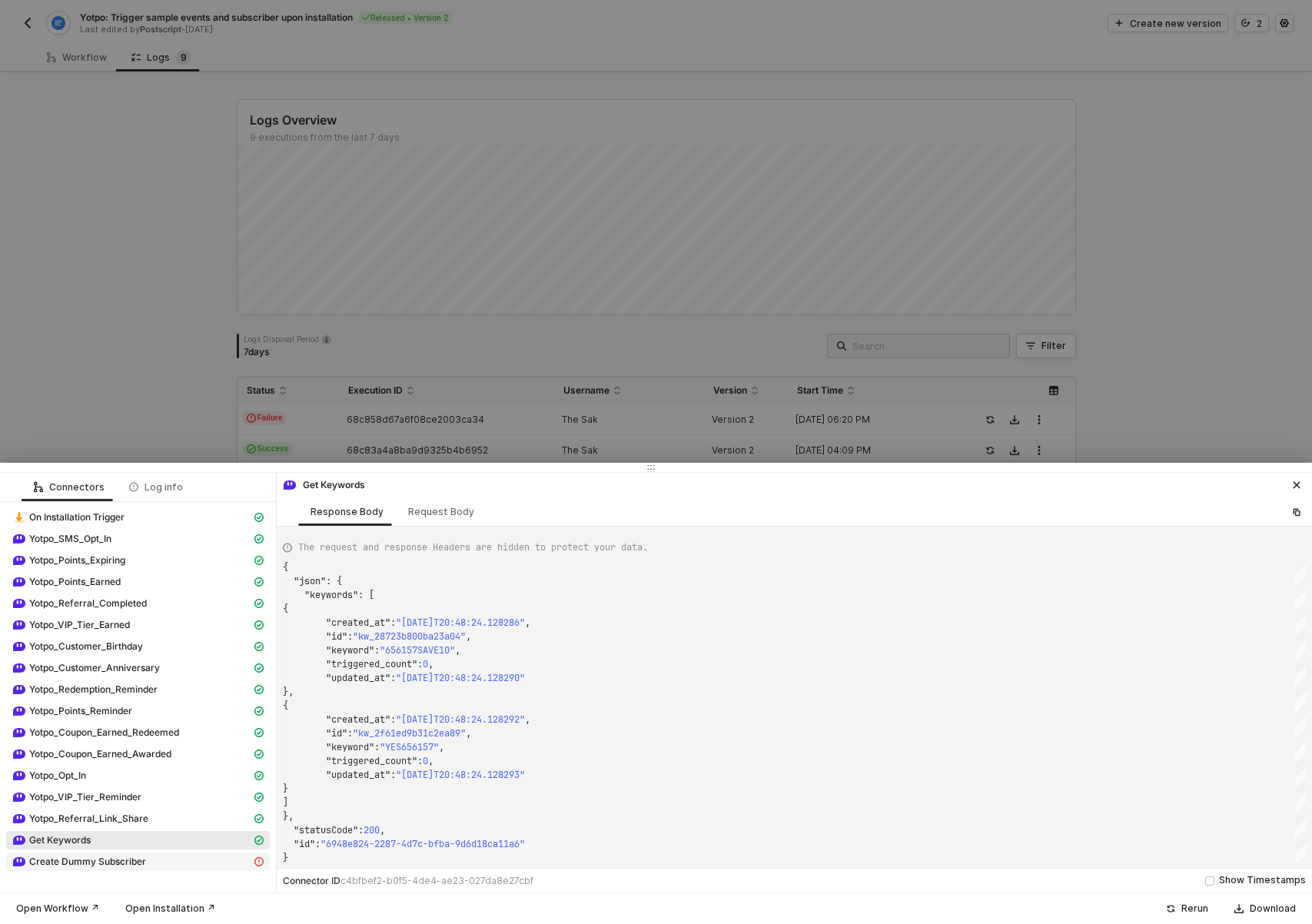
click at [120, 863] on span "Create Dummy Subscriber" at bounding box center [88, 861] width 117 height 12
type textarea "{ "statusCode": 400, "message": "Error : {\"errors\":[{\"loc\":[\"phone_number\…"
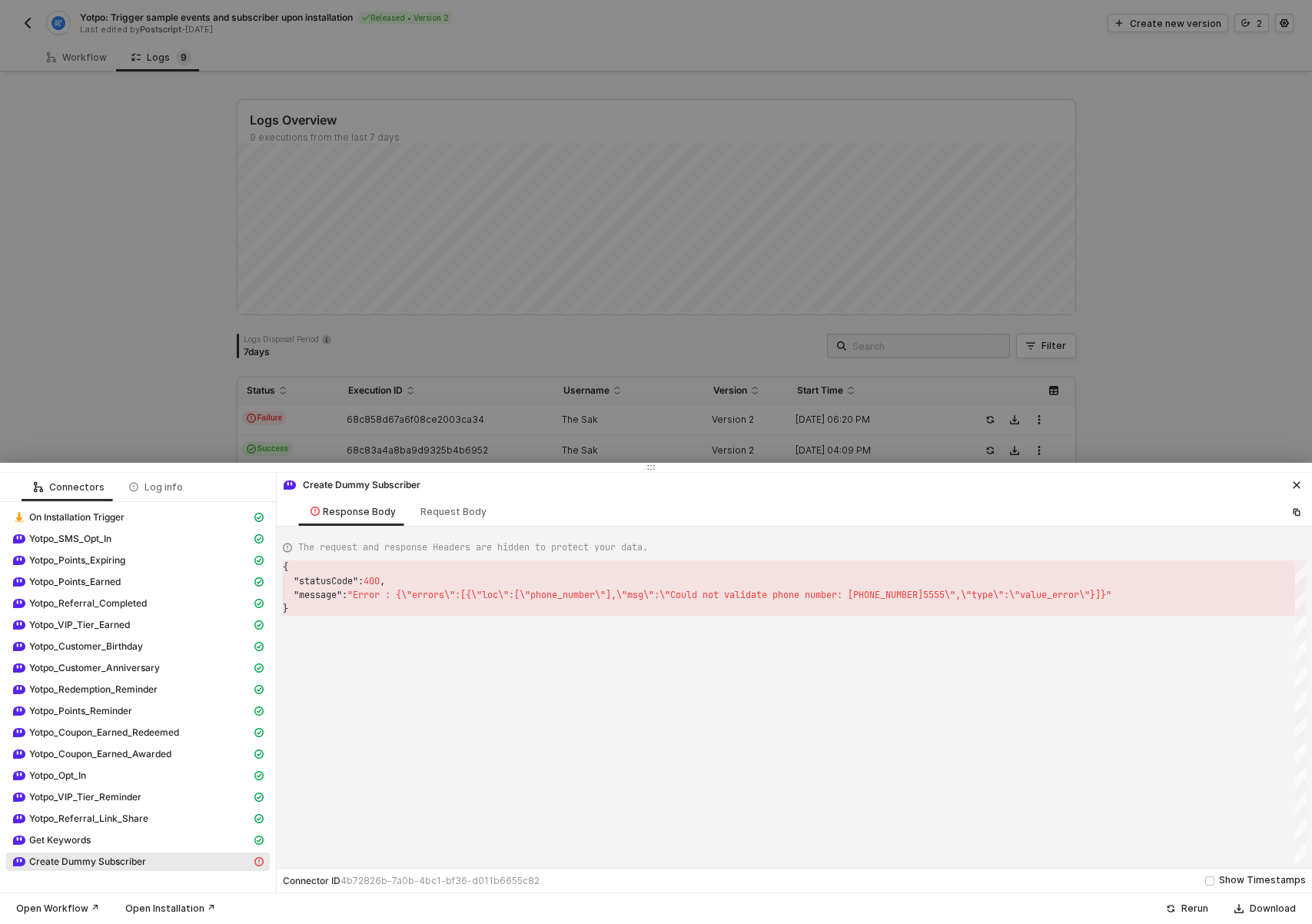
drag, startPoint x: 236, startPoint y: 219, endPoint x: 67, endPoint y: 135, distance: 188.7
click at [233, 219] on div at bounding box center [656, 462] width 1312 height 924
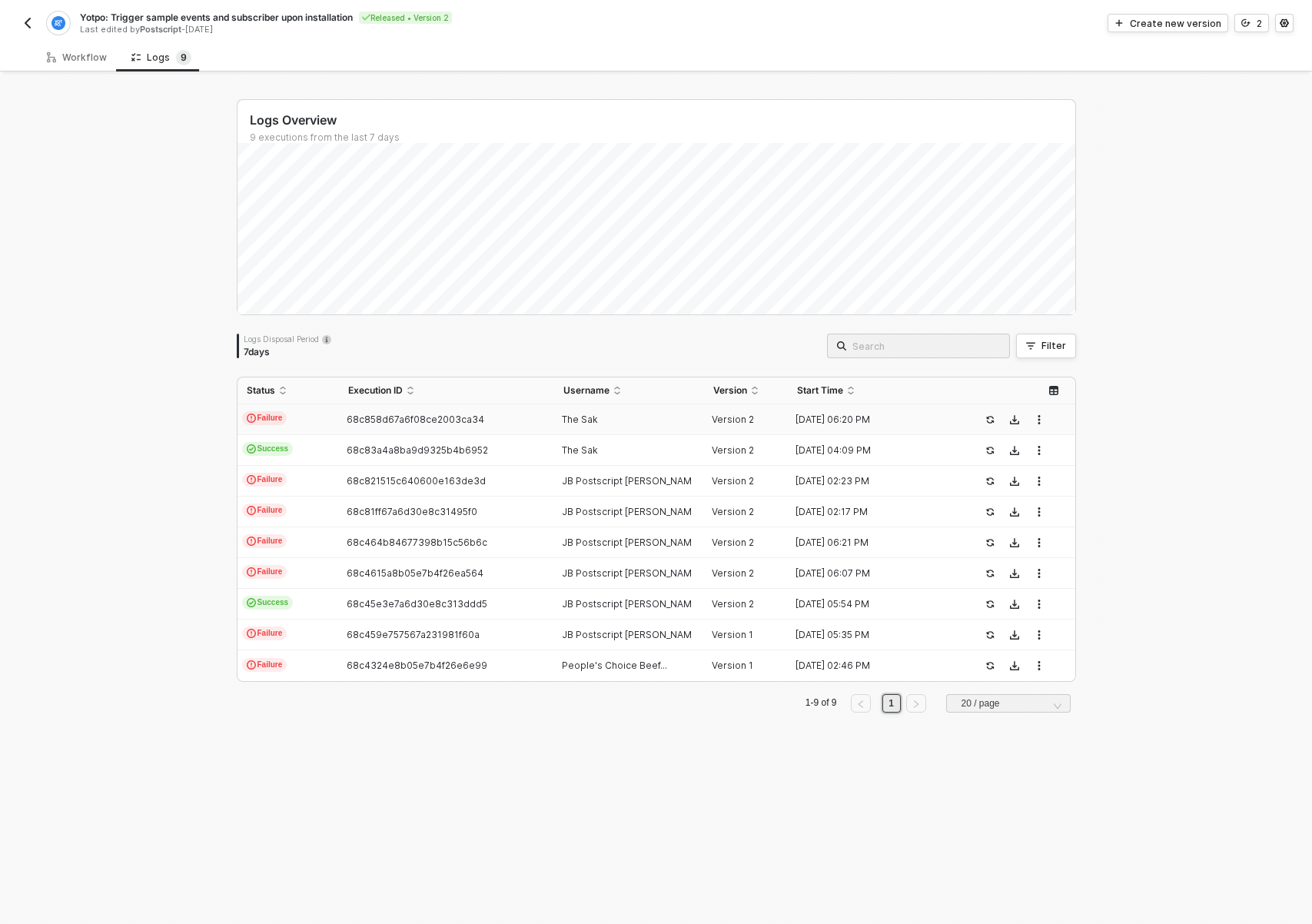
click at [433, 429] on td "68c858d67a6f08ce2003ca34" at bounding box center [446, 419] width 216 height 31
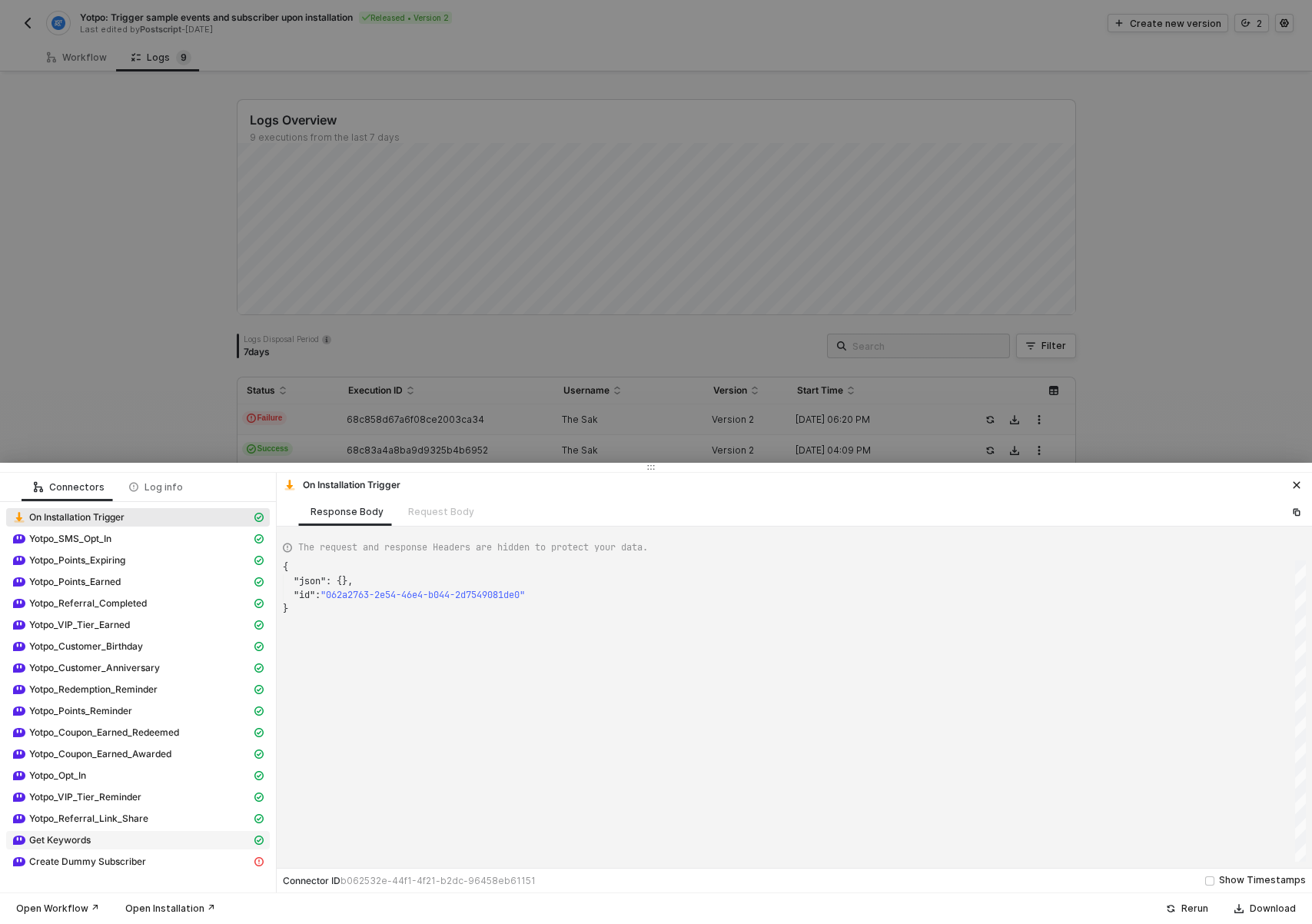
click at [59, 842] on span "Get Keywords" at bounding box center [60, 839] width 61 height 12
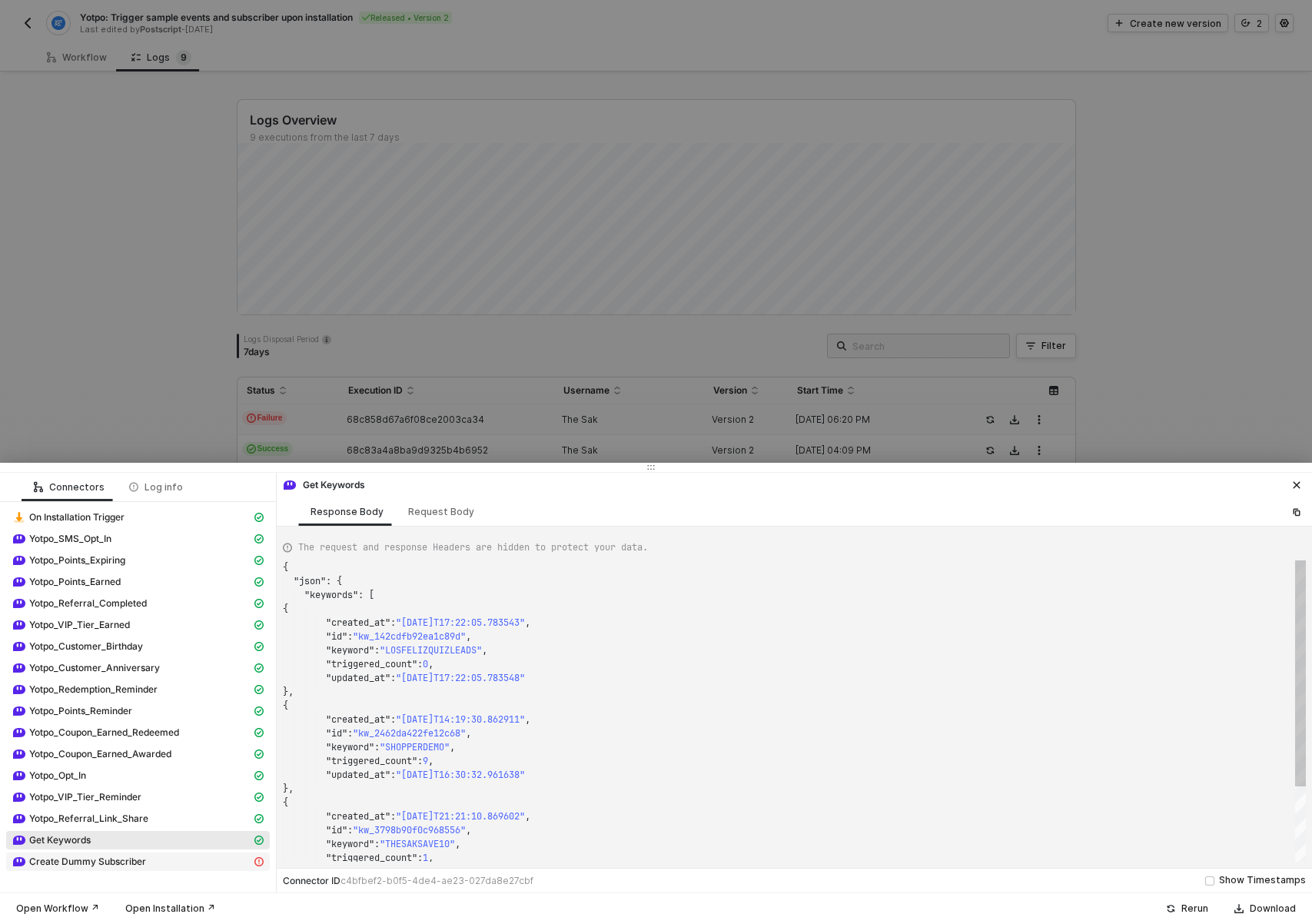
click at [57, 863] on span "Create Dummy Subscriber" at bounding box center [88, 861] width 117 height 12
type textarea "{ "message": "quickErrorFormatter is not defined" }"
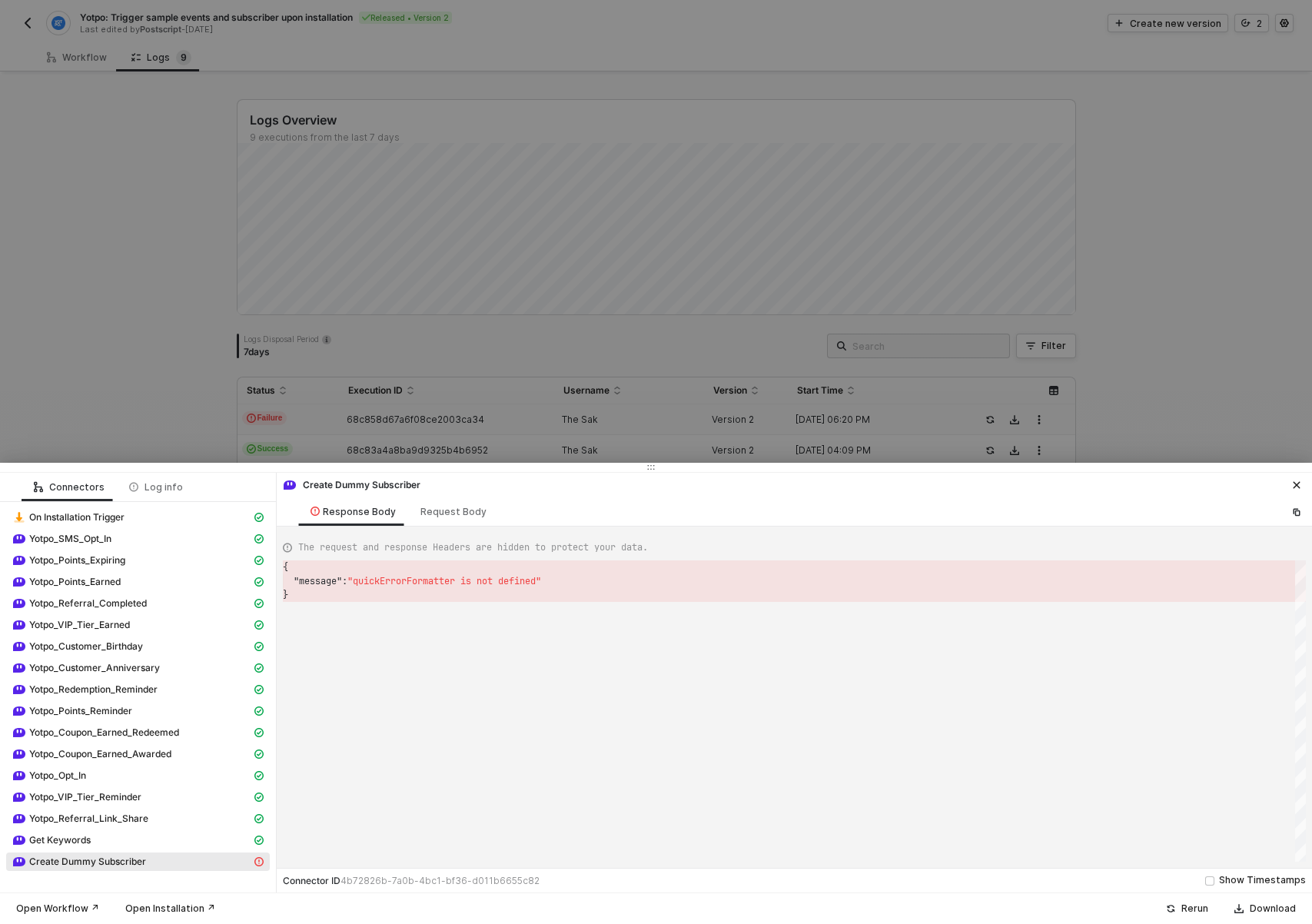
click at [139, 406] on div at bounding box center [656, 462] width 1312 height 924
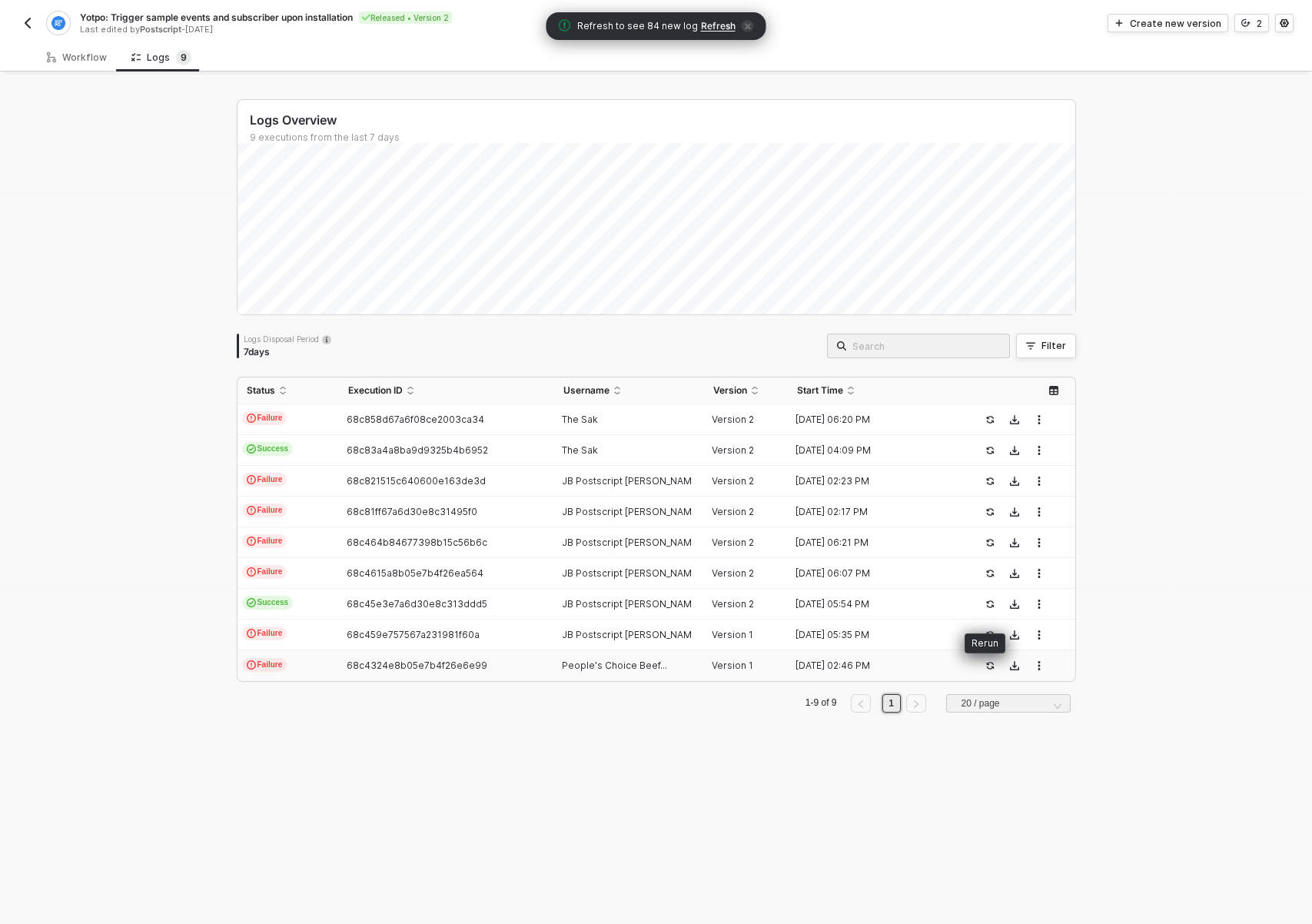
click at [987, 671] on button "button" at bounding box center [989, 665] width 19 height 19
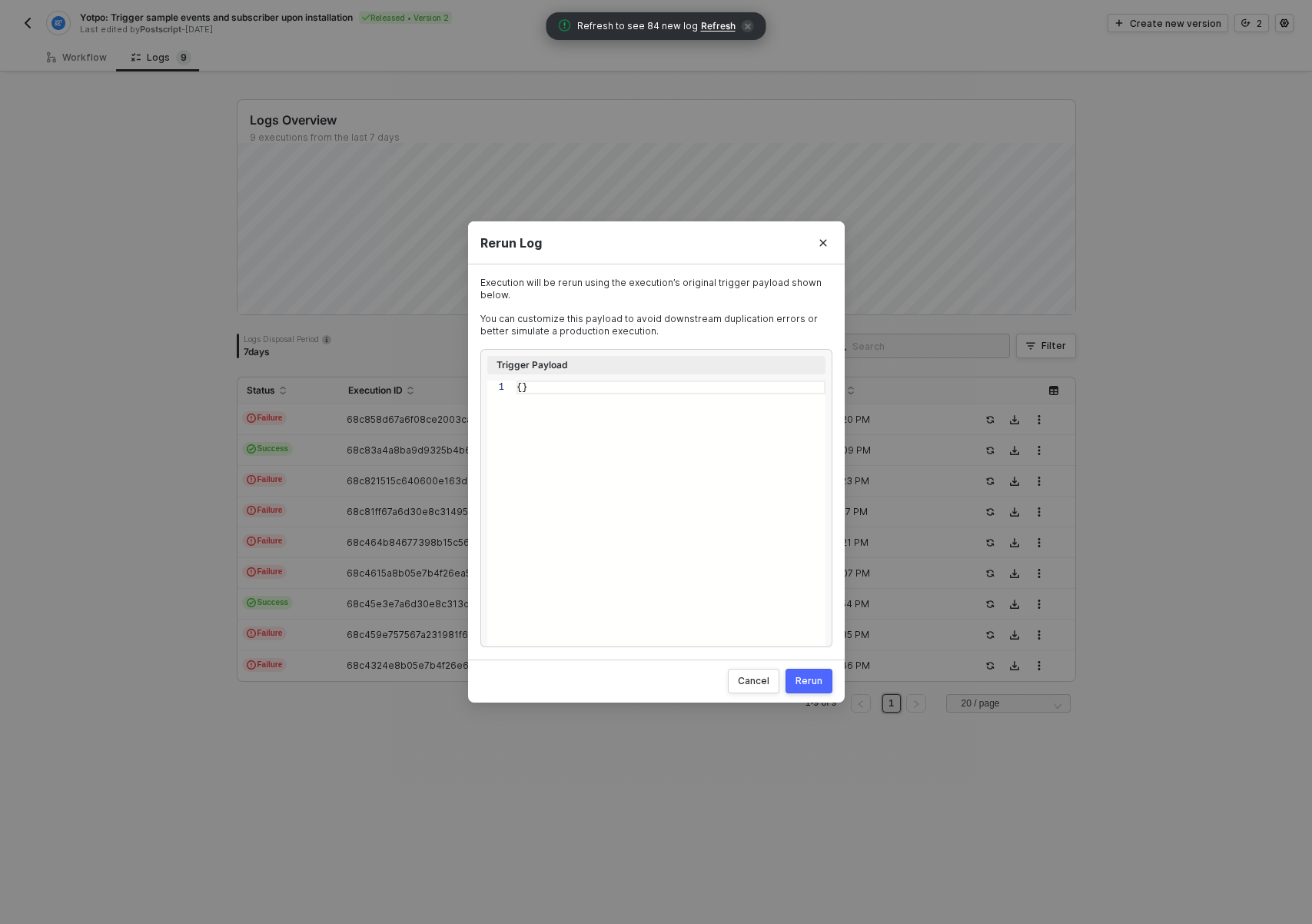
click at [818, 685] on div "Rerun" at bounding box center [808, 681] width 27 height 12
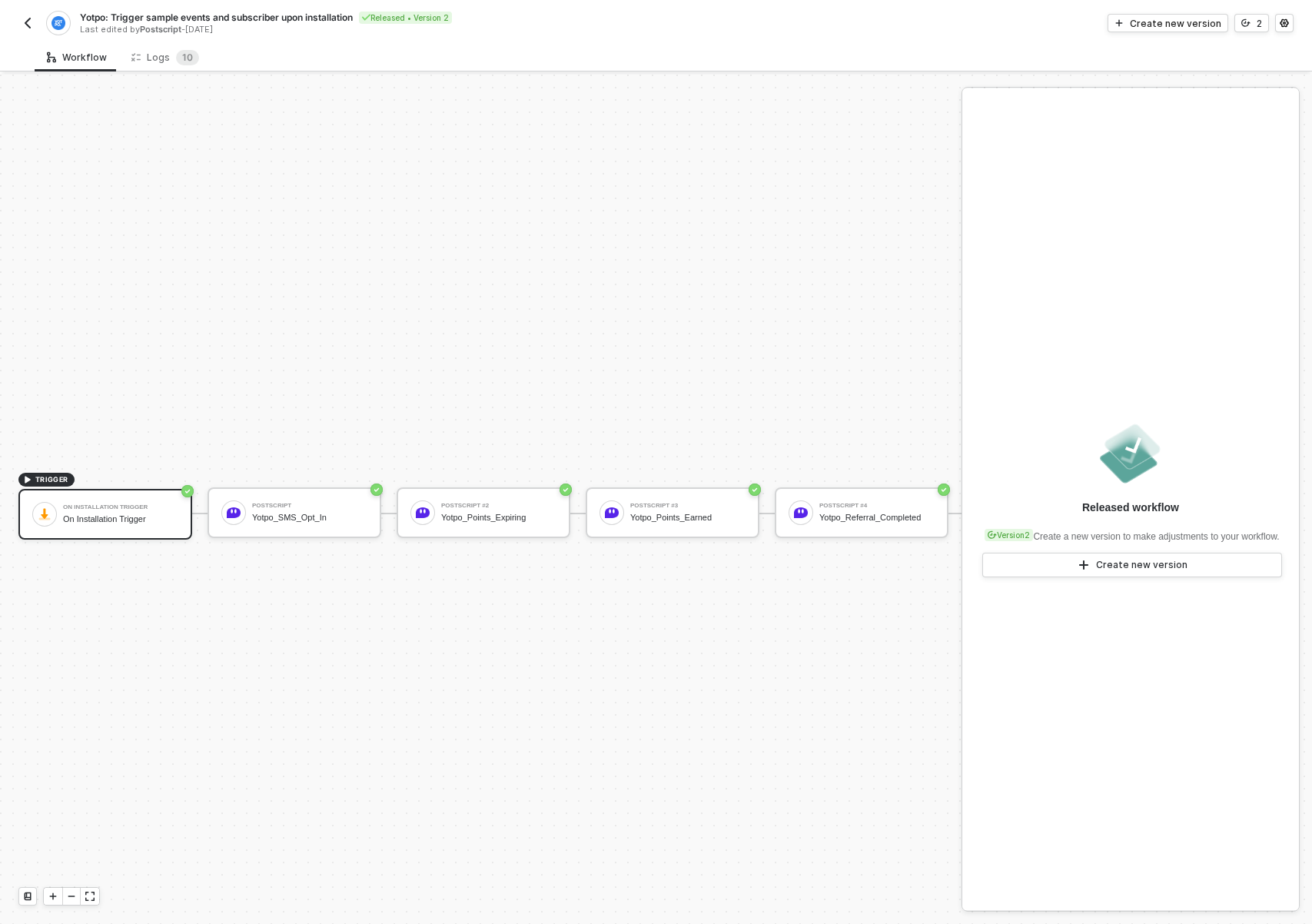
scroll to position [40, 0]
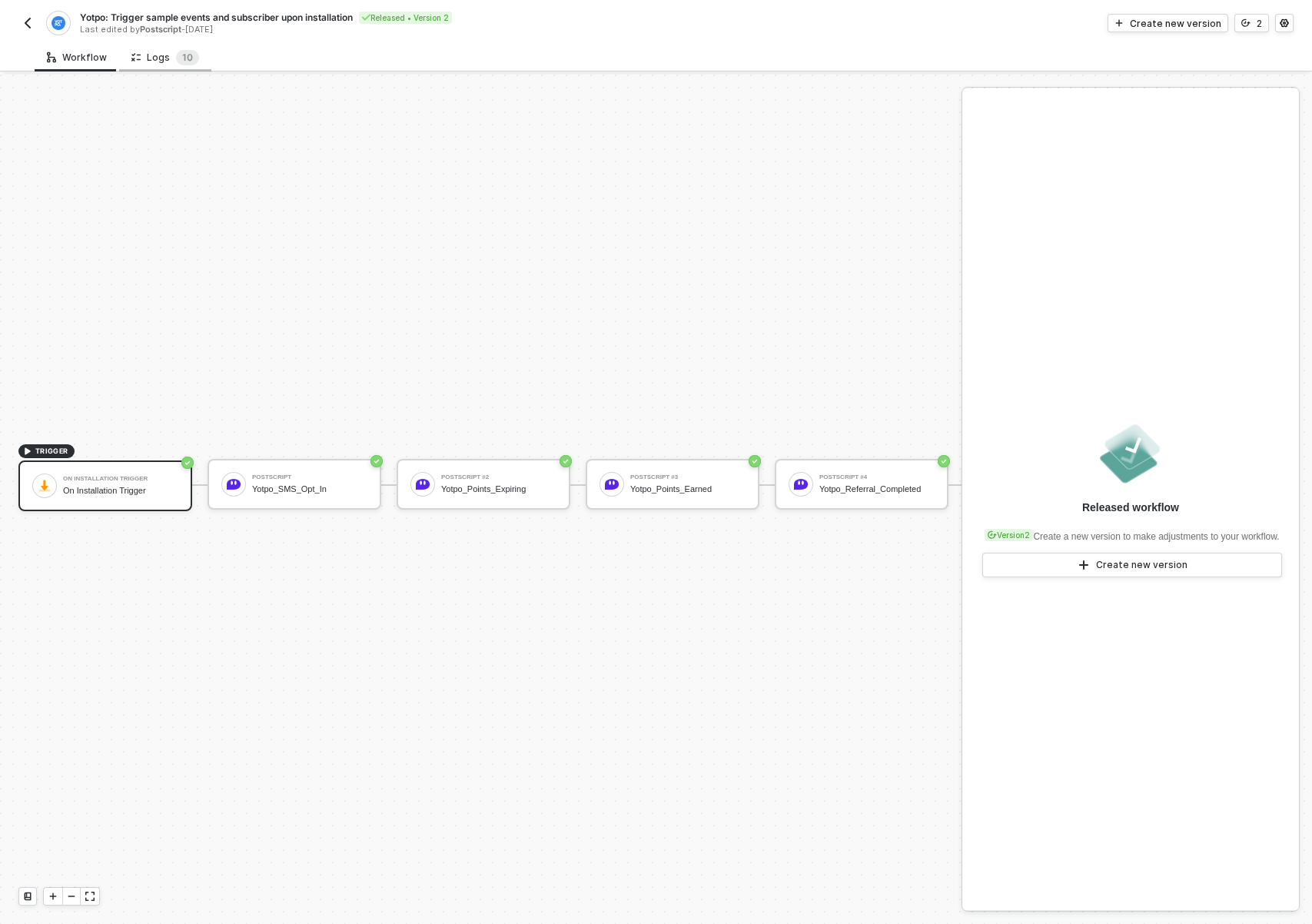
click at [159, 66] on div "Logs 1 0" at bounding box center [165, 57] width 93 height 29
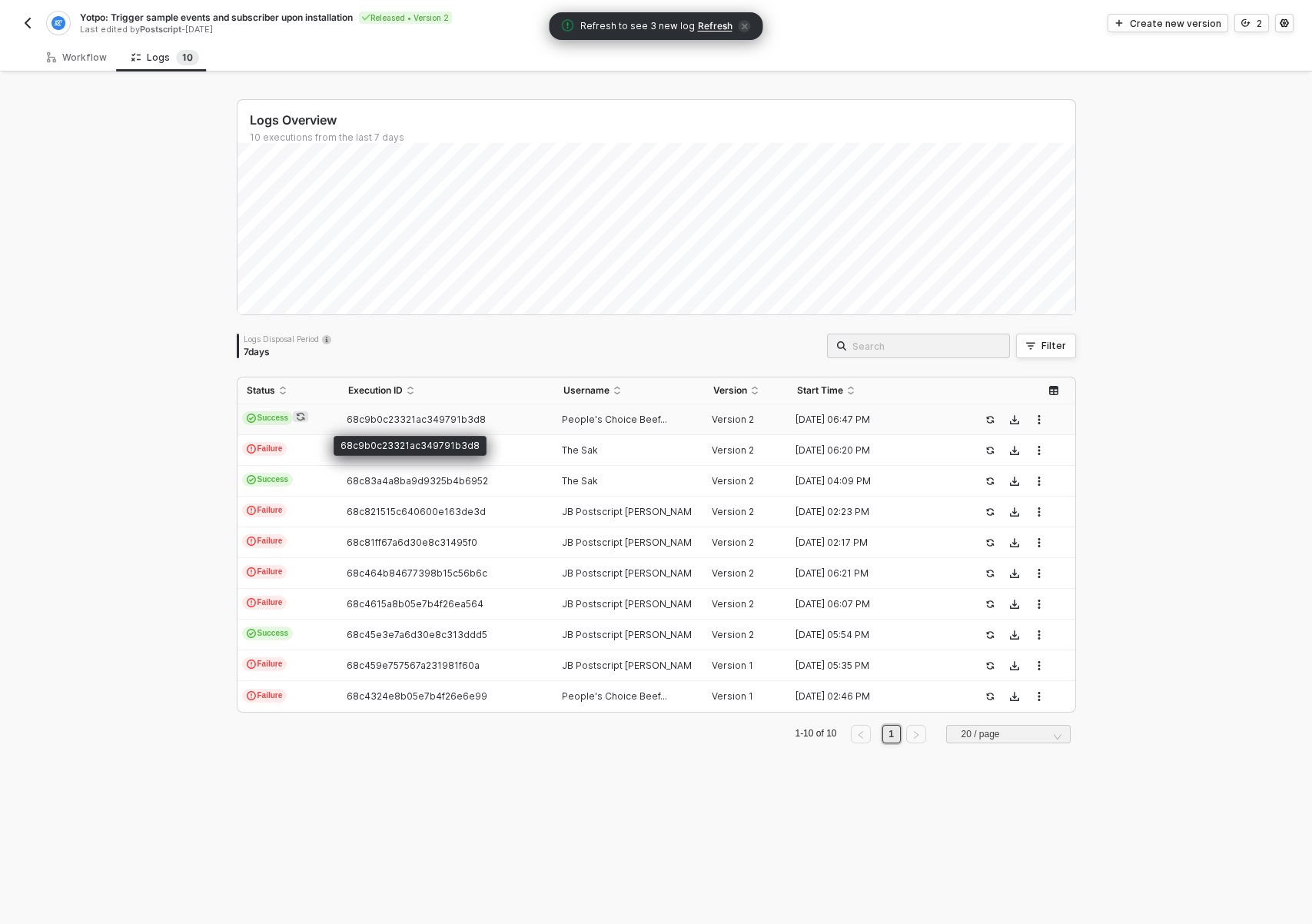
click at [366, 418] on span "68c9b0c23321ac349791b3d8" at bounding box center [415, 419] width 139 height 12
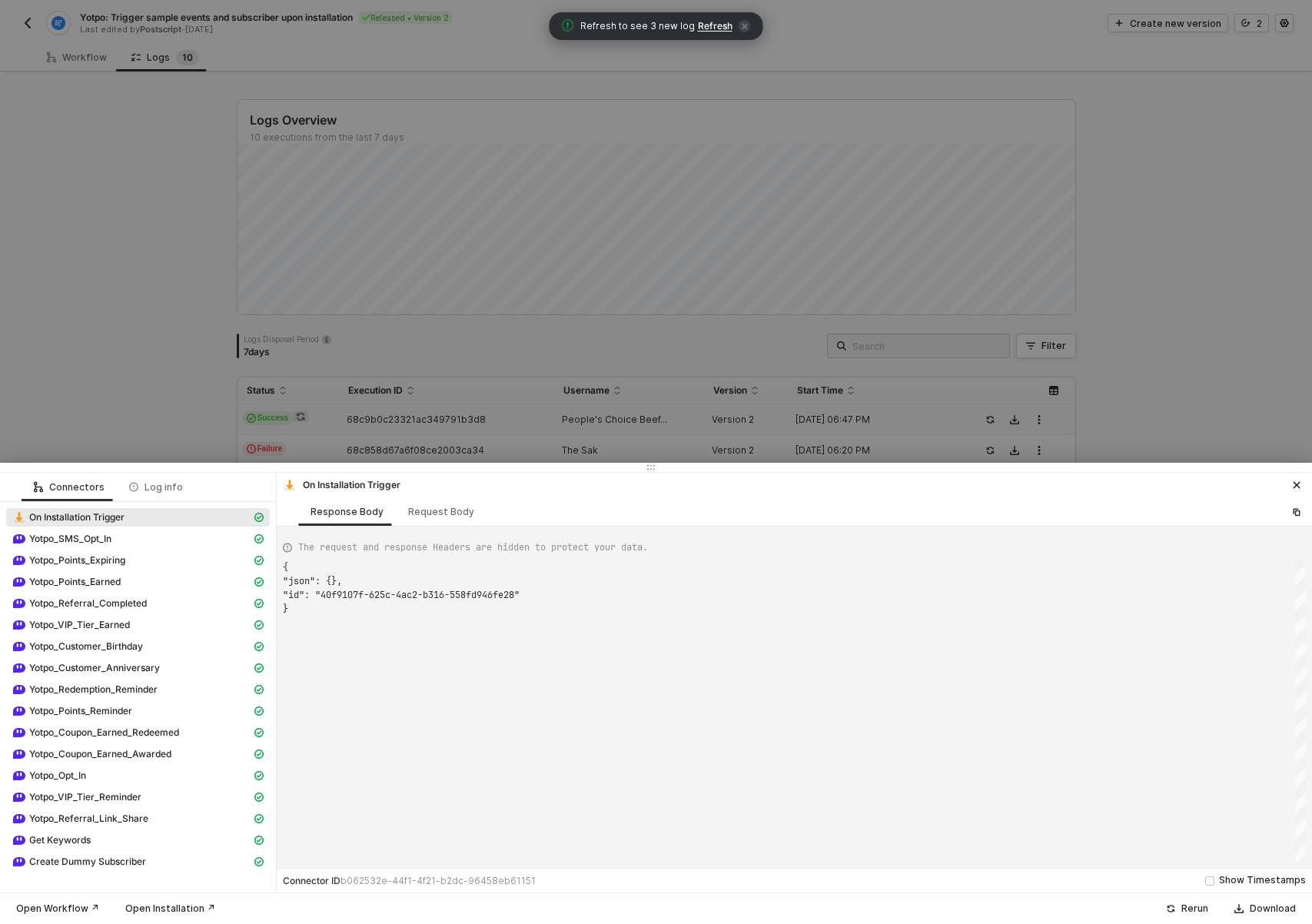
scroll to position [41, 0]
